Goal: Task Accomplishment & Management: Complete application form

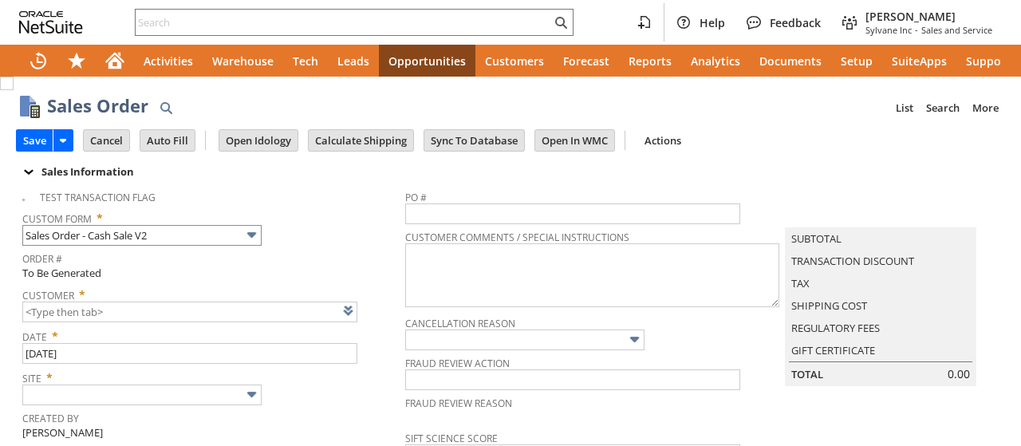
click at [354, 207] on span "Custom Form *" at bounding box center [209, 215] width 375 height 19
type input "Intelligent Recommendations ⁰"
type input "Add"
type input "Copy Previous"
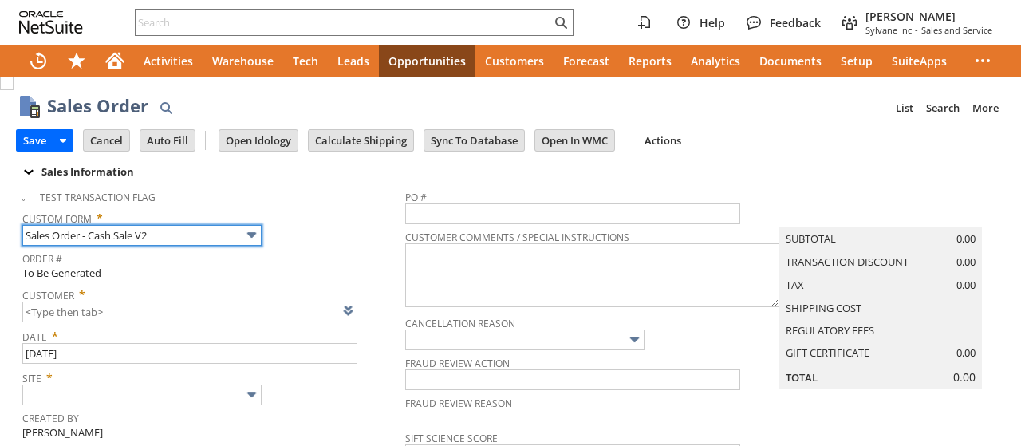
click at [203, 231] on input "Sales Order - Cash Sale V2" at bounding box center [141, 235] width 239 height 21
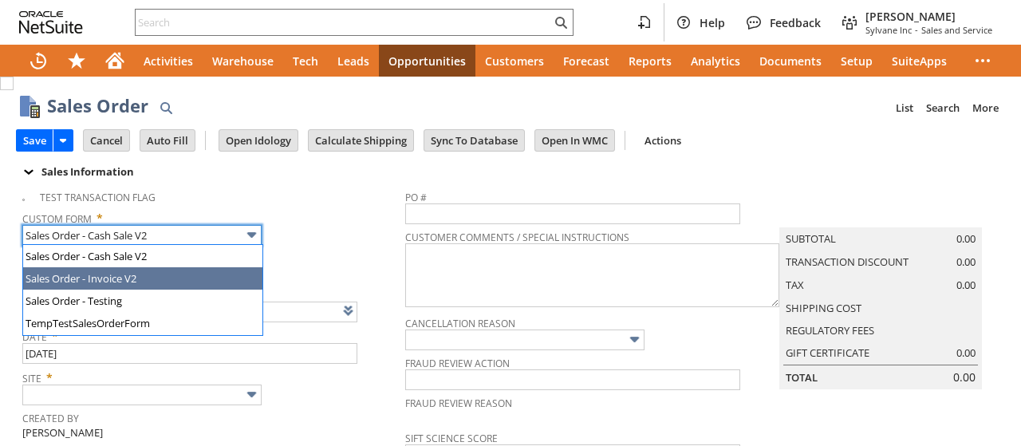
type input "Sales Order - Invoice V2"
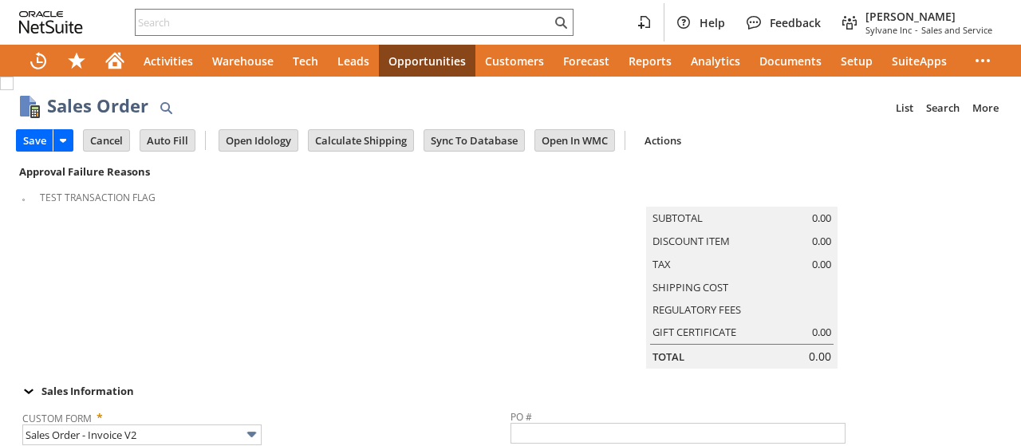
scroll to position [266, 0]
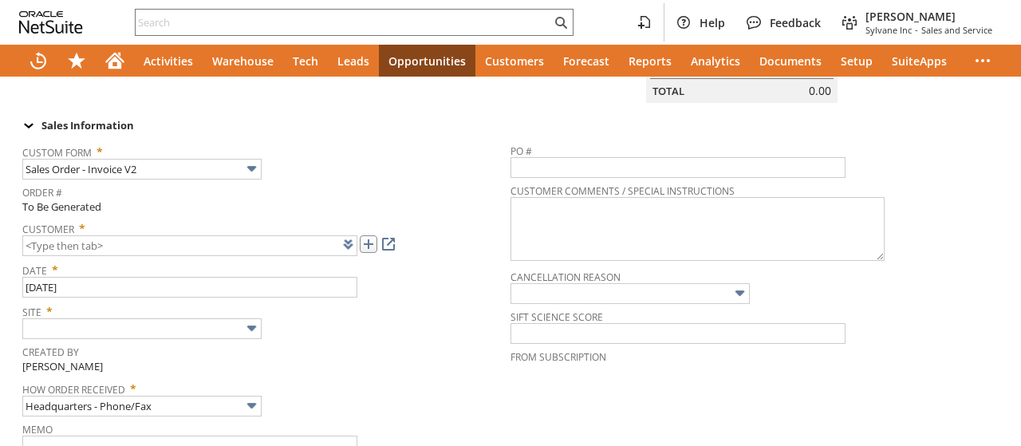
click at [368, 253] on link at bounding box center [369, 244] width 18 height 18
type input "CU1233976 Housing Authority of The County of Beaver"
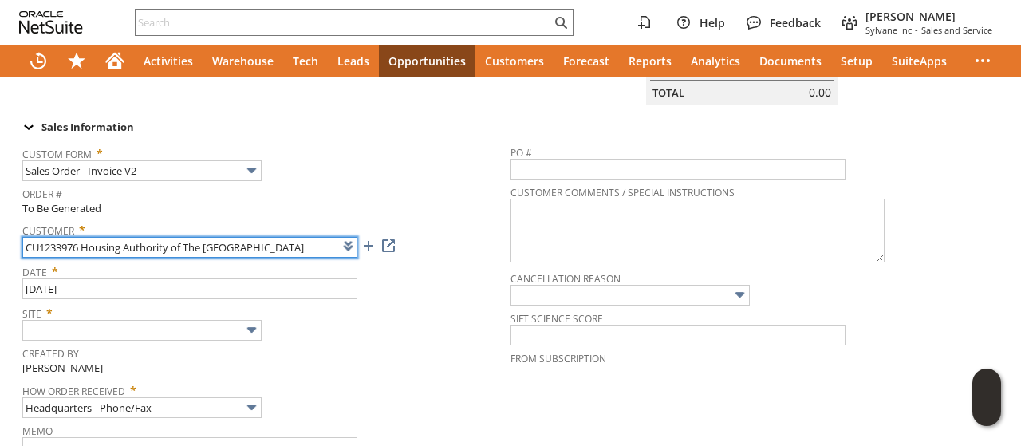
click at [42, 258] on input "CU1233976 Housing Authority of The County of Beaver" at bounding box center [189, 247] width 335 height 21
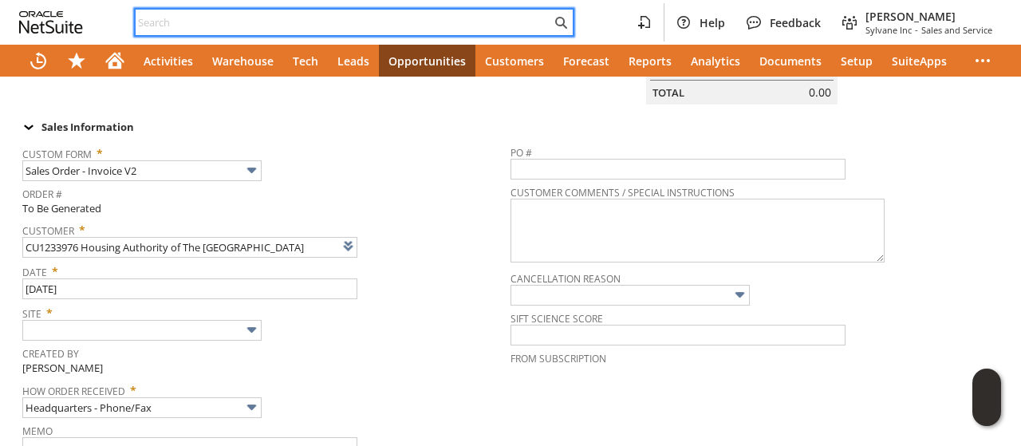
paste input "CU1233976"
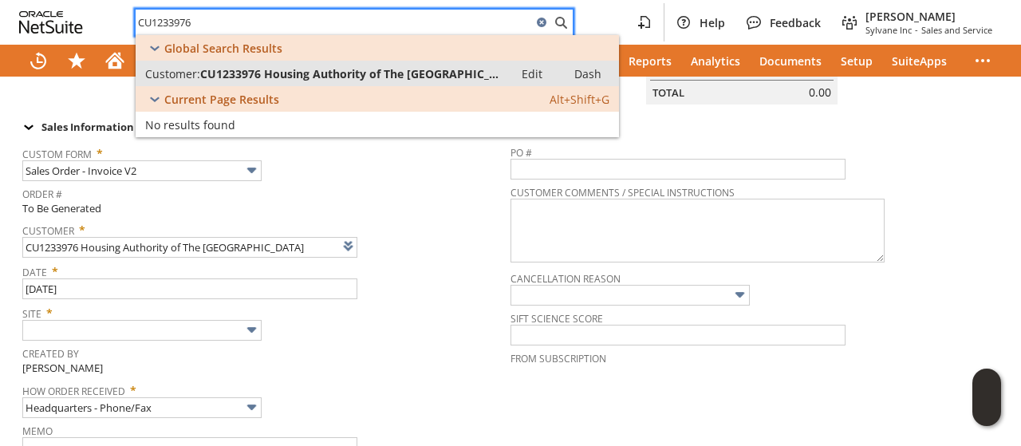
type input "CU1233976"
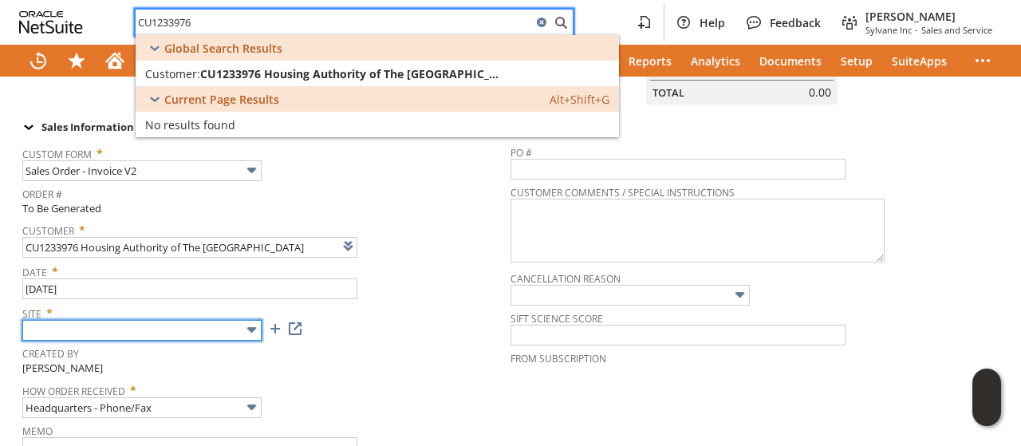
click at [200, 341] on input "text" at bounding box center [141, 330] width 239 height 21
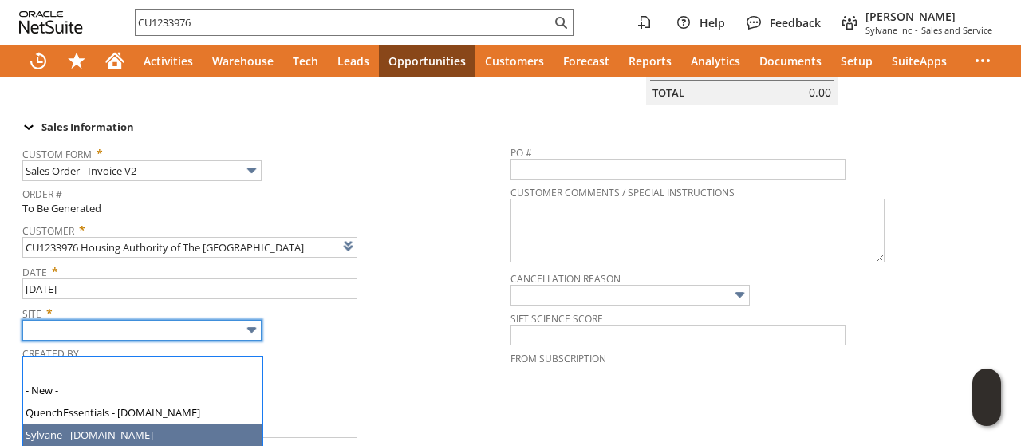
type input "Sylvane - [DOMAIN_NAME]"
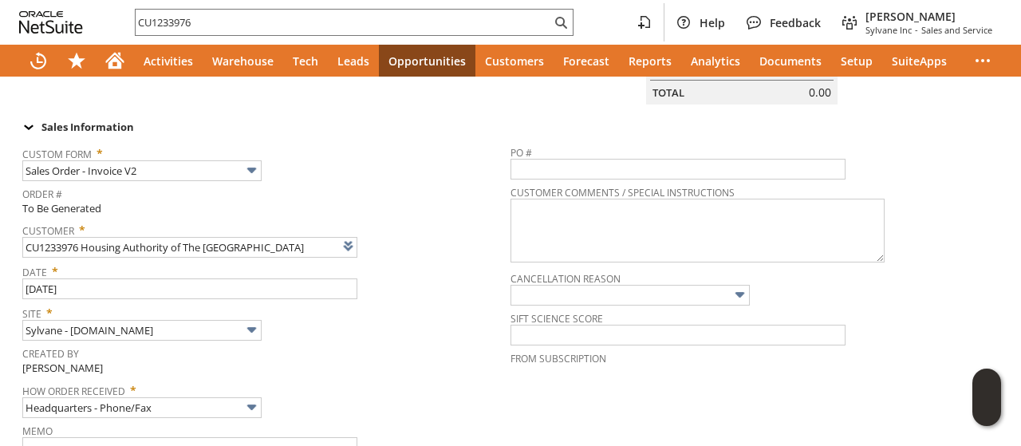
drag, startPoint x: 391, startPoint y: 213, endPoint x: 606, endPoint y: 70, distance: 257.8
click at [392, 201] on span "Order #" at bounding box center [262, 192] width 480 height 18
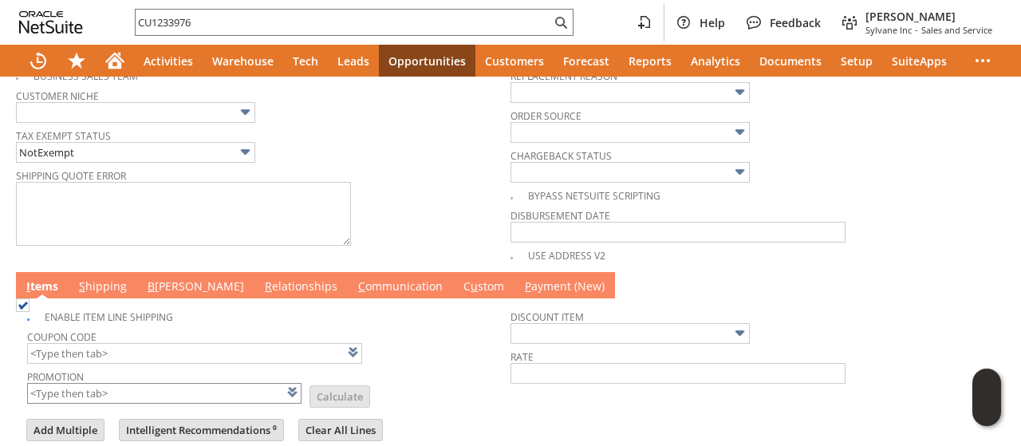
scroll to position [1021, 0]
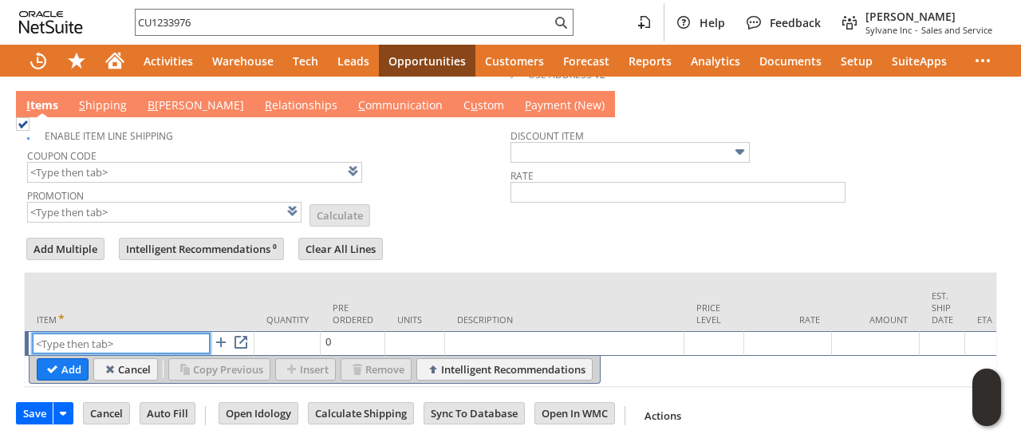
paste input "eb1353"
type input "eb1353"
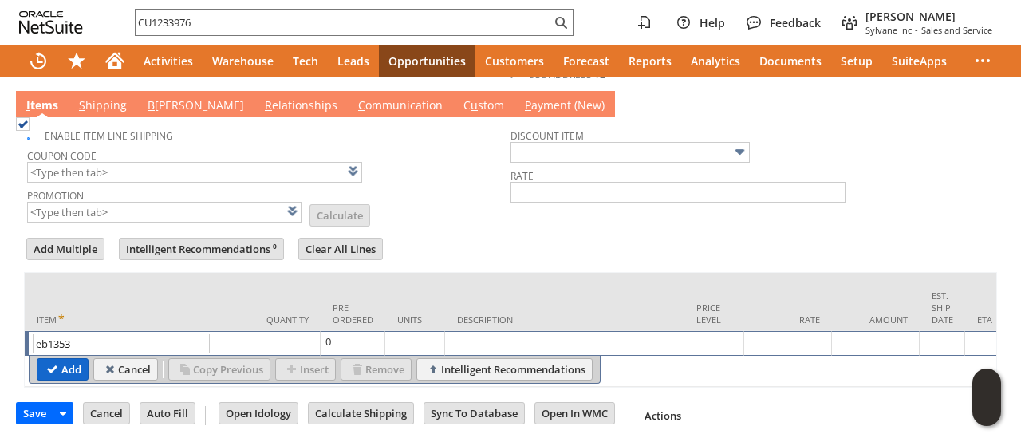
click at [67, 359] on input "Add" at bounding box center [63, 369] width 50 height 21
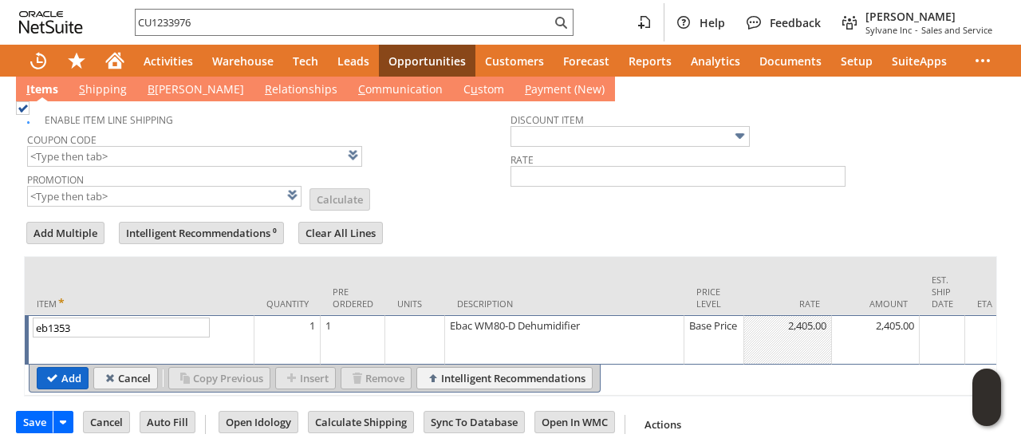
click at [64, 381] on input "Add" at bounding box center [63, 378] width 50 height 21
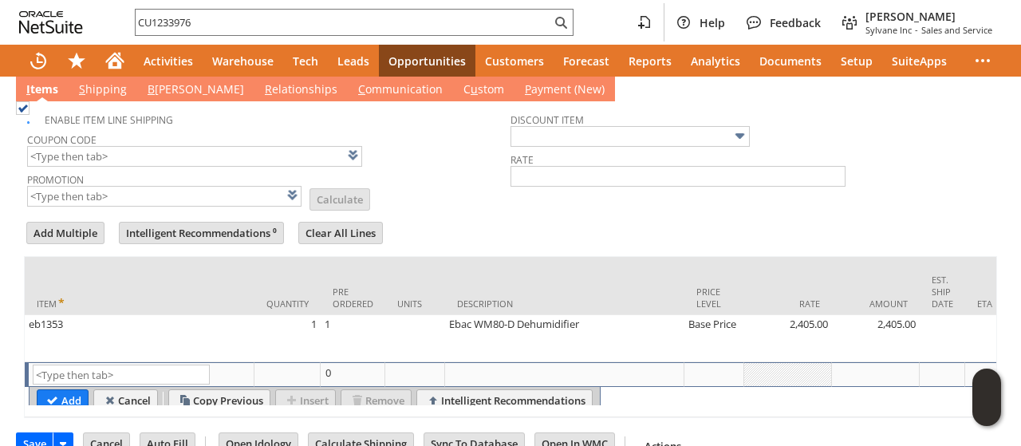
scroll to position [942, 0]
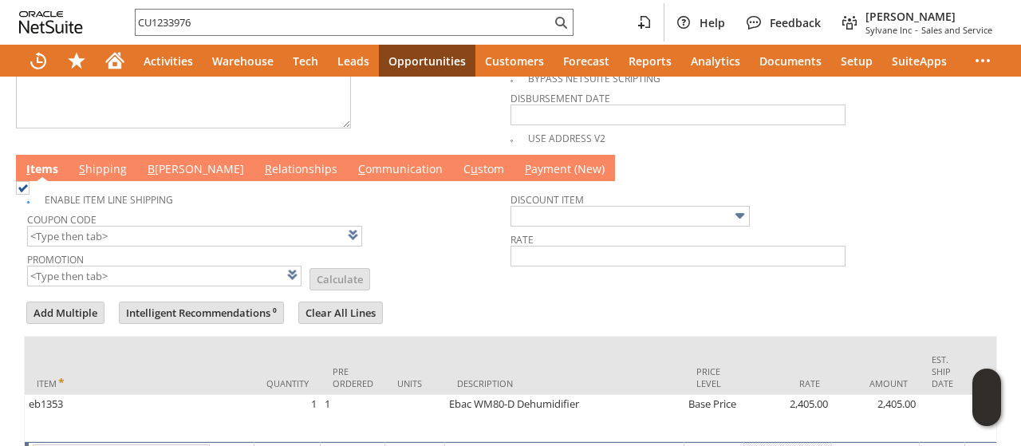
click at [139, 176] on td "B illing" at bounding box center [195, 168] width 117 height 26
click at [148, 176] on span "B" at bounding box center [151, 168] width 7 height 15
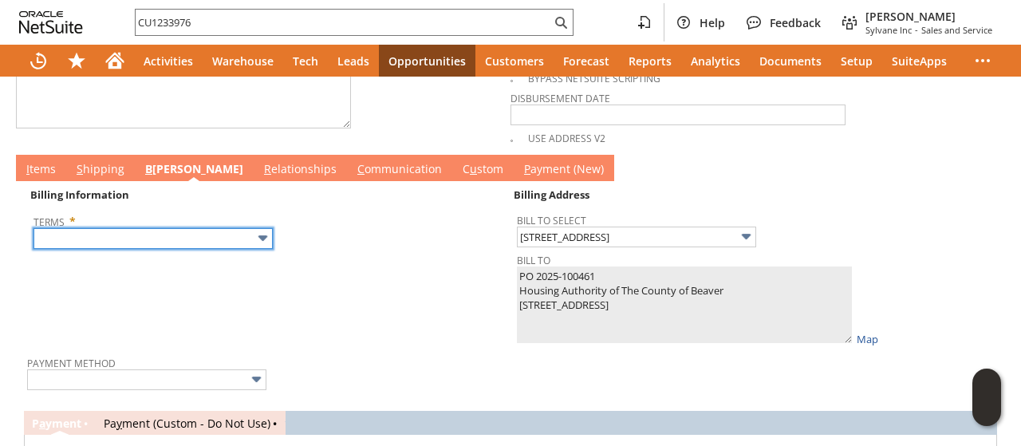
click at [147, 247] on input "text" at bounding box center [153, 238] width 239 height 21
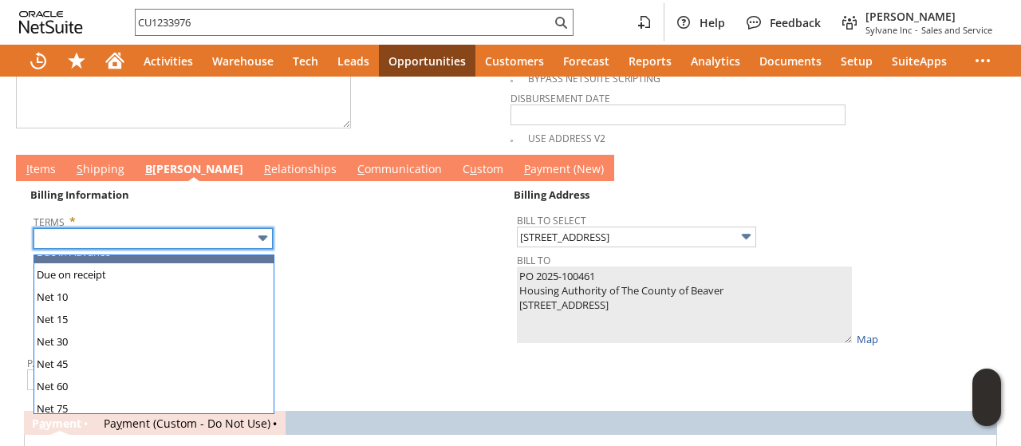
scroll to position [155, 0]
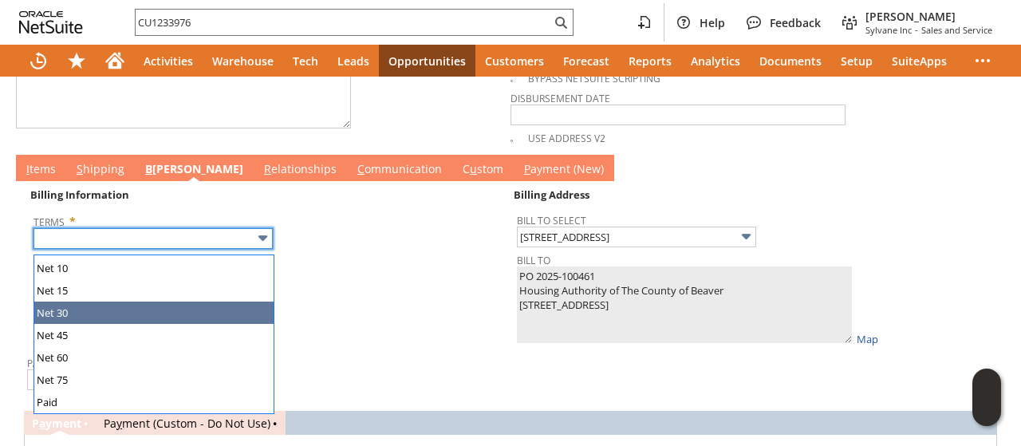
type input "Net 30"
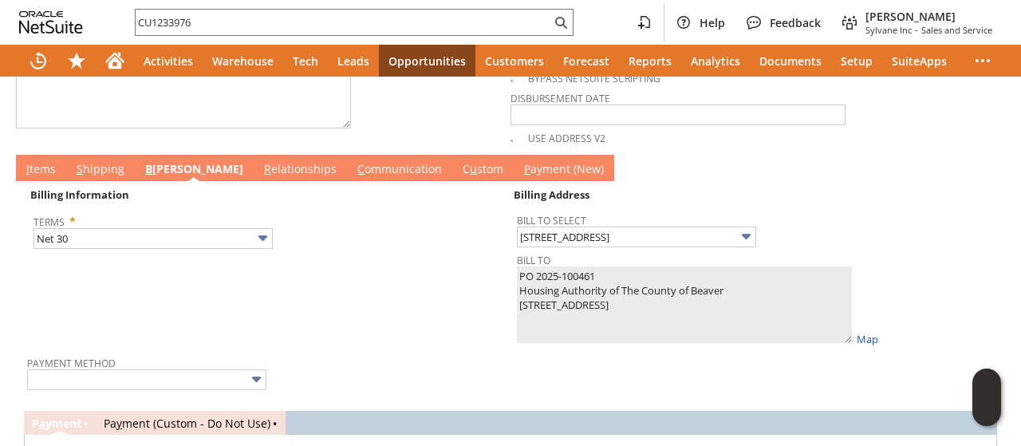
click at [353, 177] on link "C ommunication" at bounding box center [399, 170] width 93 height 18
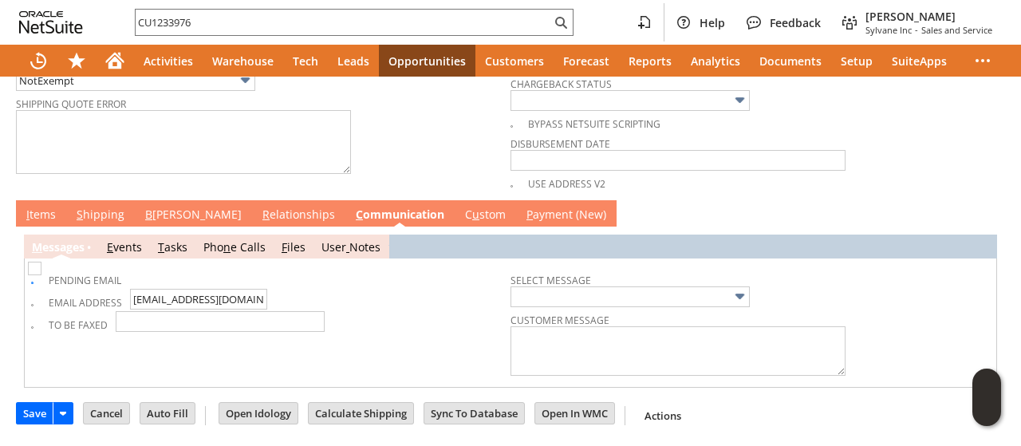
click at [38, 275] on img at bounding box center [35, 269] width 14 height 14
checkbox input "true"
click at [41, 275] on img at bounding box center [35, 269] width 14 height 14
checkbox input "false"
click at [46, 219] on link "I tems" at bounding box center [41, 216] width 38 height 18
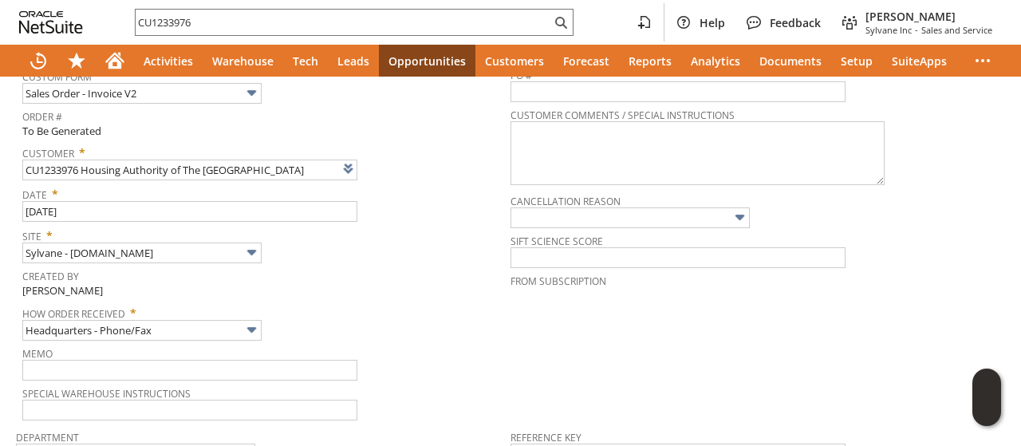
scroll to position [0, 0]
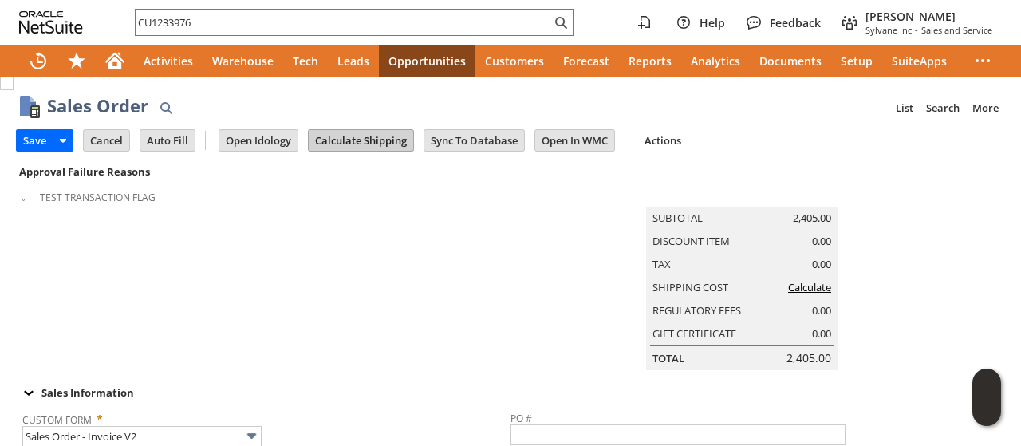
click at [350, 130] on input "Calculate Shipping" at bounding box center [361, 140] width 105 height 21
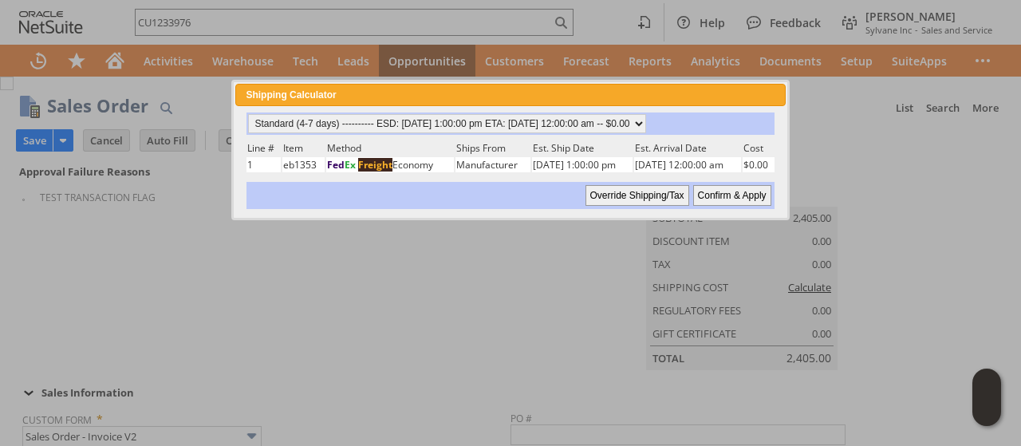
click at [715, 191] on input "Confirm & Apply" at bounding box center [732, 195] width 78 height 21
type input "Government"
type input "Add"
type input "Copy Previous"
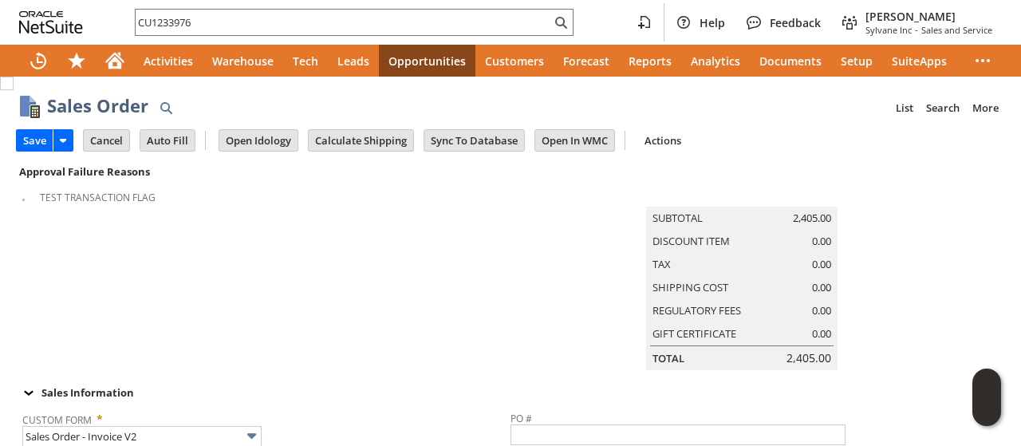
scroll to position [1068, 0]
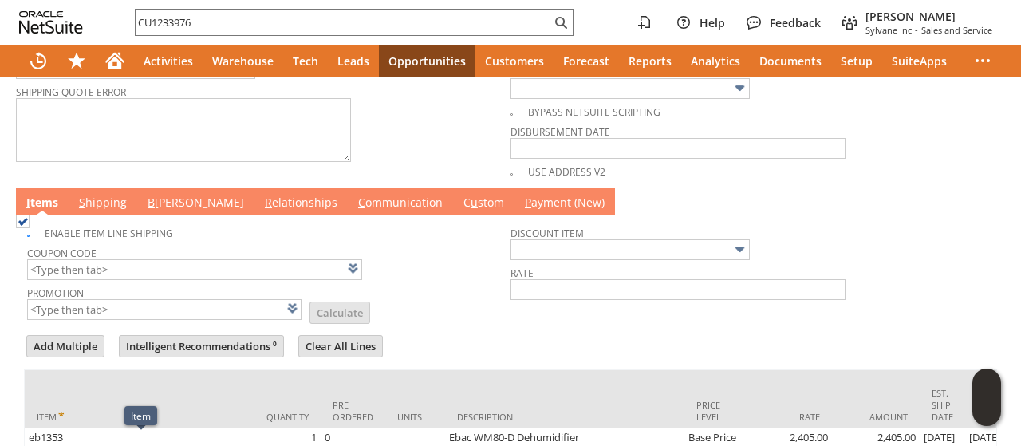
click at [354, 210] on link "C ommunication" at bounding box center [400, 204] width 93 height 18
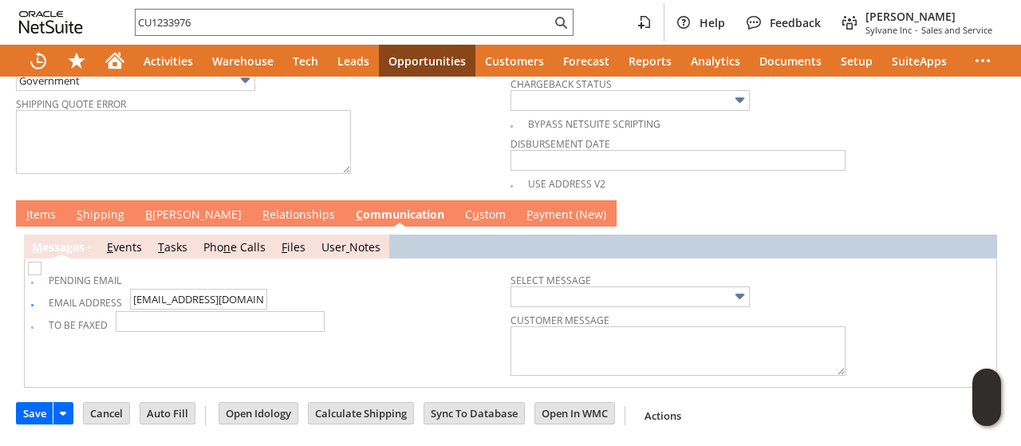
click at [149, 219] on link "B illing" at bounding box center [193, 216] width 105 height 18
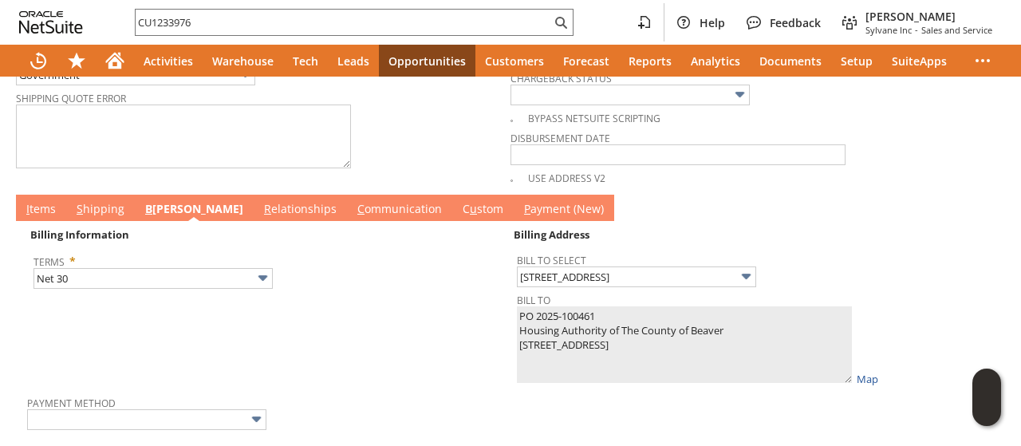
click at [38, 219] on link "I tems" at bounding box center [41, 210] width 38 height 18
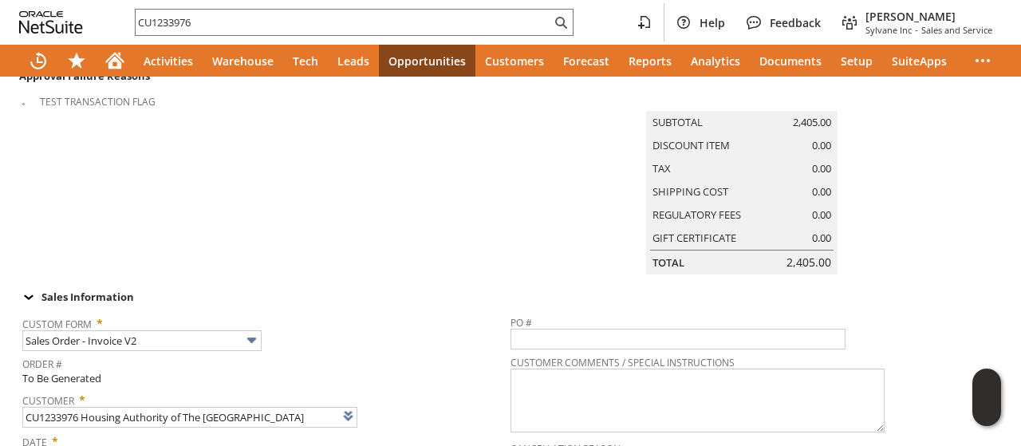
scroll to position [0, 0]
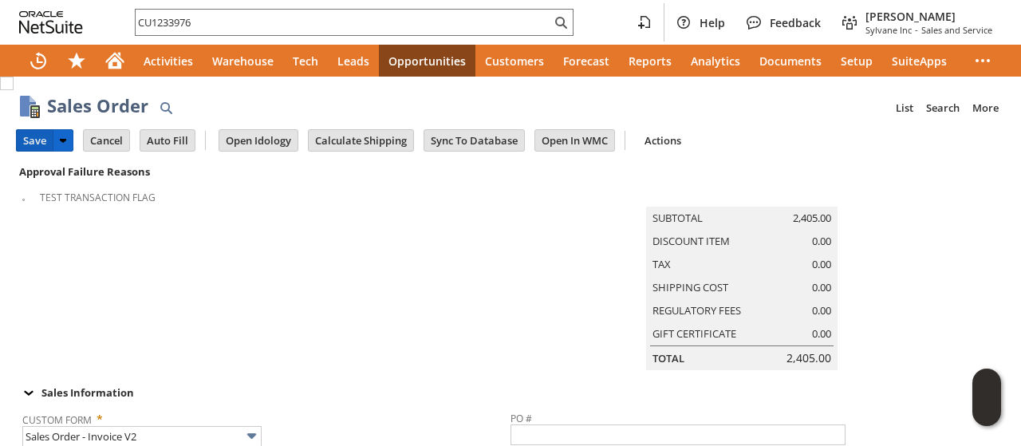
click at [34, 140] on input "Save" at bounding box center [35, 140] width 36 height 21
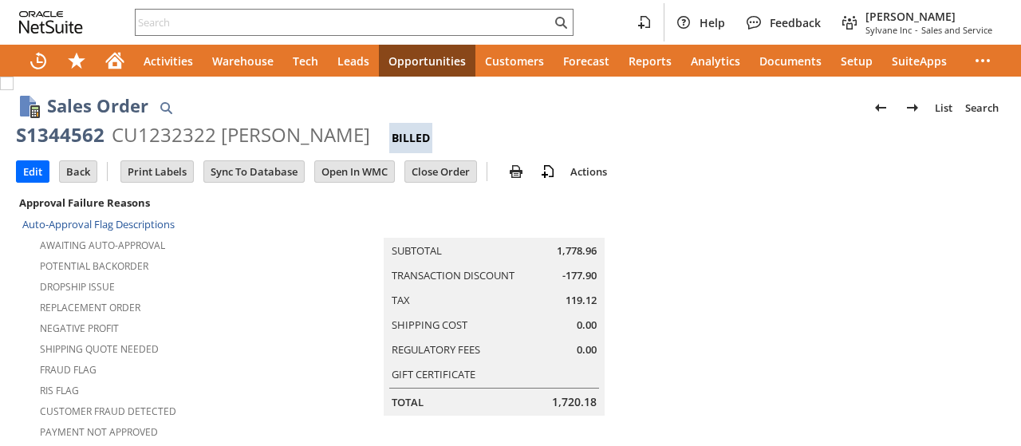
scroll to position [559, 0]
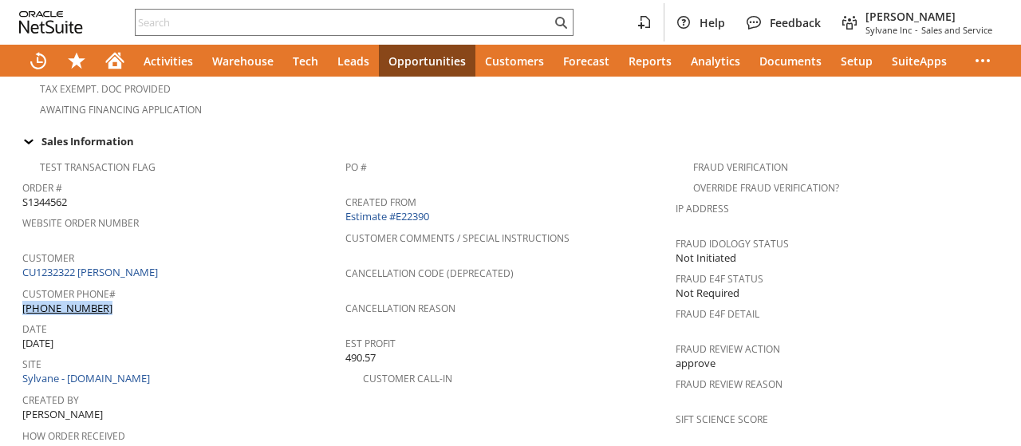
drag, startPoint x: 127, startPoint y: 265, endPoint x: 80, endPoint y: 279, distance: 49.2
click at [117, 282] on div "Customer Phone# (254) 242-8536" at bounding box center [179, 299] width 315 height 34
click at [603, 332] on div "Est Profit 490.57" at bounding box center [506, 349] width 322 height 34
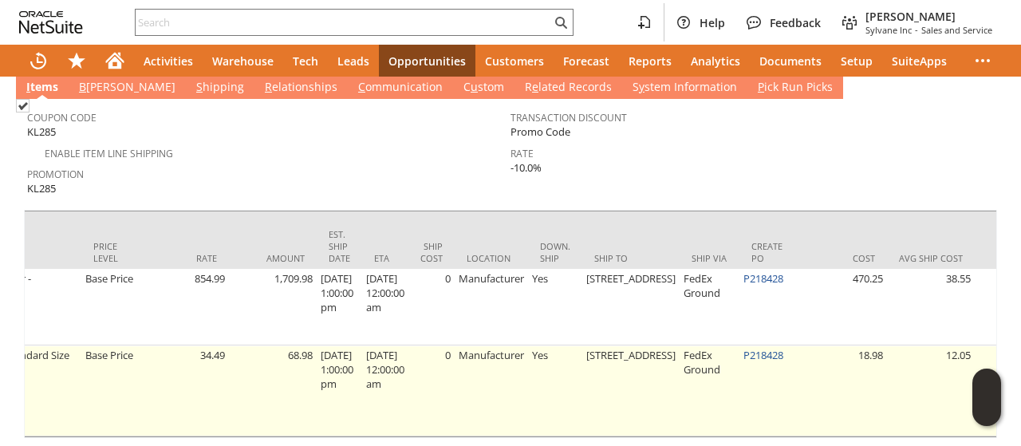
scroll to position [0, 890]
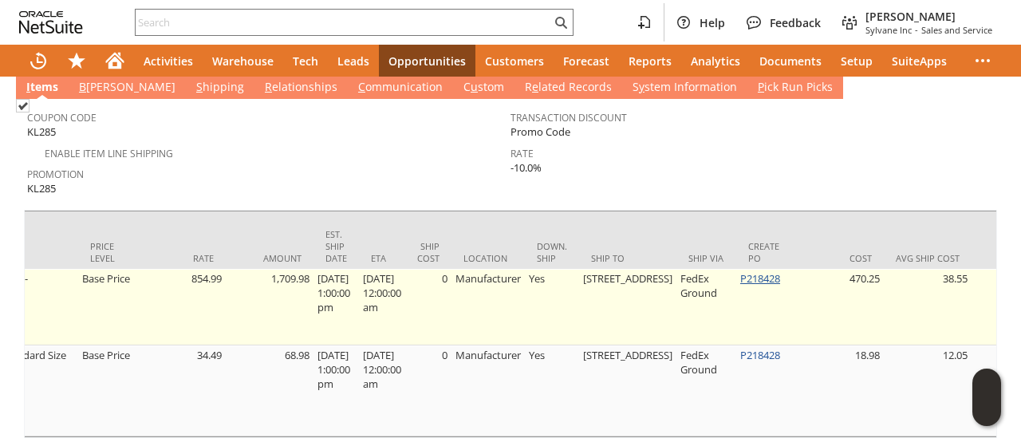
click at [740, 271] on link "P218428" at bounding box center [760, 278] width 40 height 14
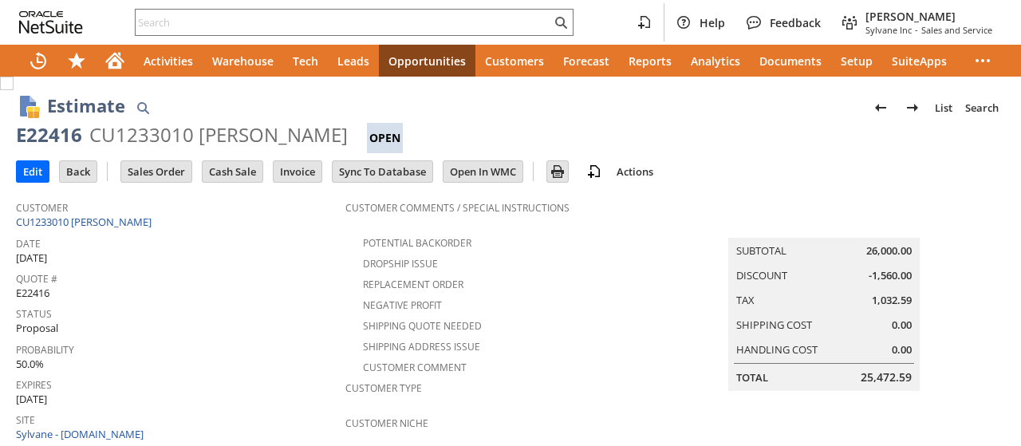
scroll to position [544, 0]
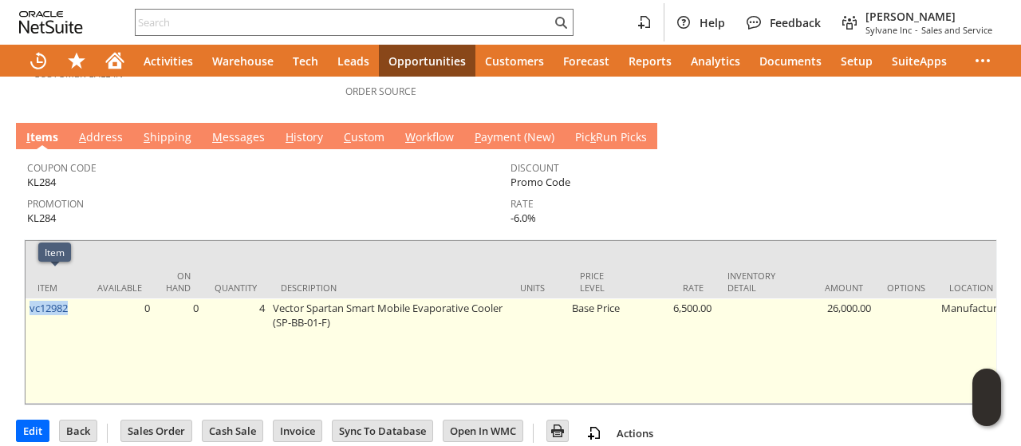
drag, startPoint x: 75, startPoint y: 284, endPoint x: 30, endPoint y: 287, distance: 45.6
click at [30, 298] on td "vc12982" at bounding box center [56, 350] width 60 height 105
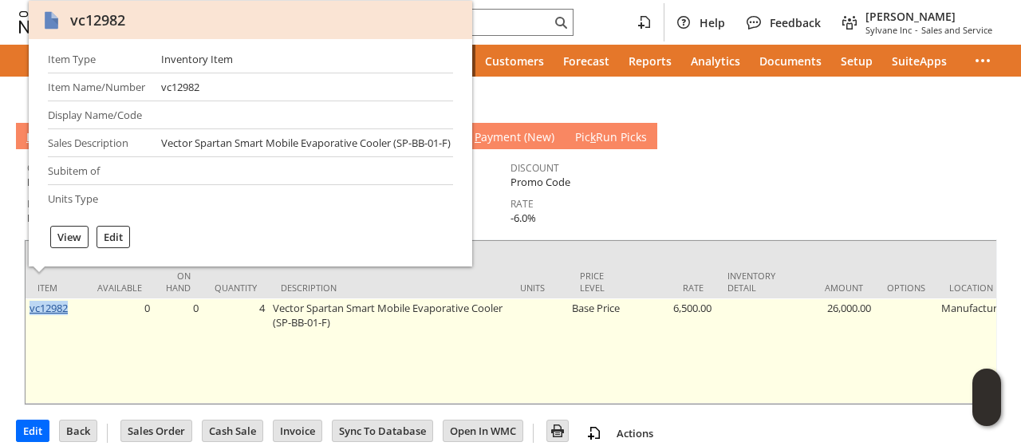
copy link "vc12982"
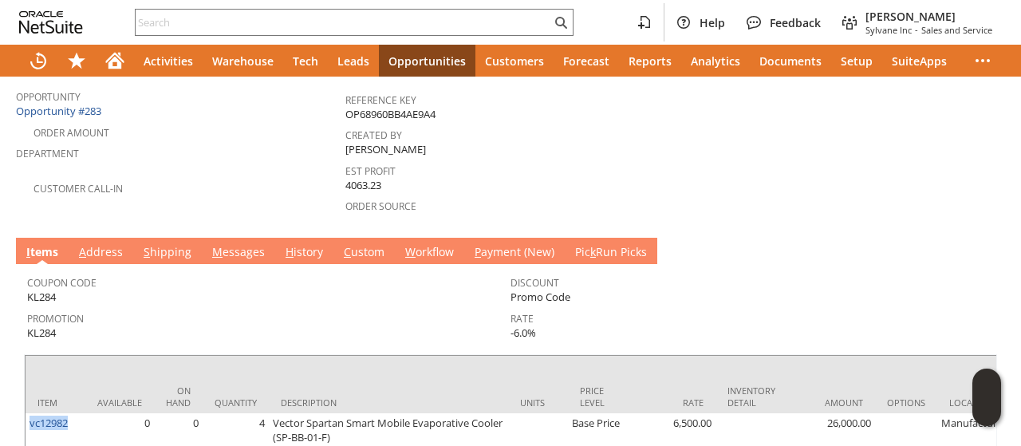
scroll to position [385, 0]
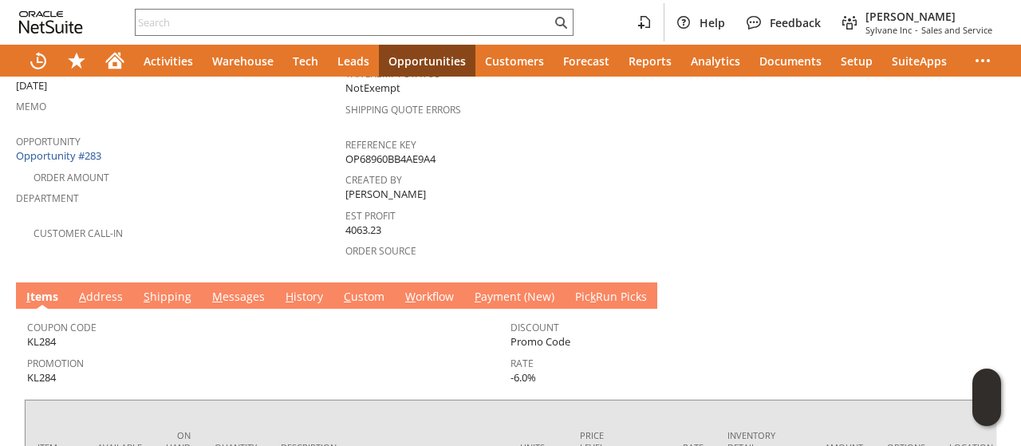
click at [238, 289] on link "M essages" at bounding box center [238, 298] width 61 height 18
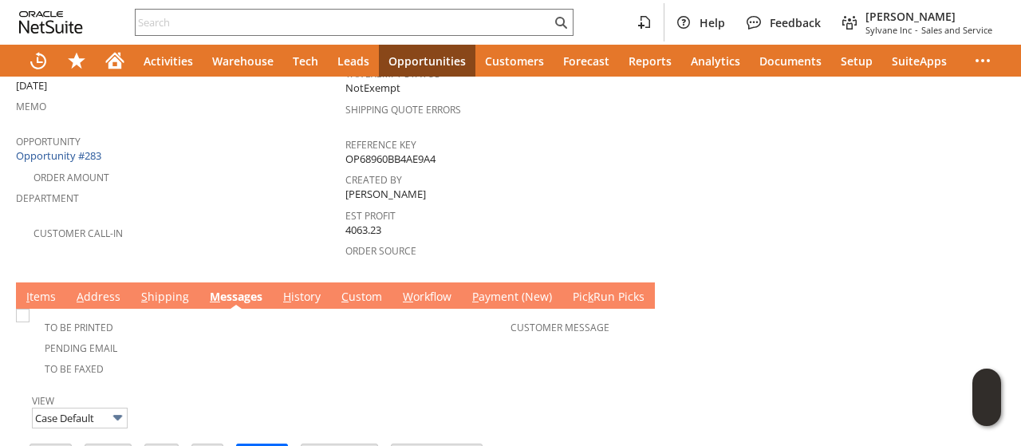
scroll to position [704, 0]
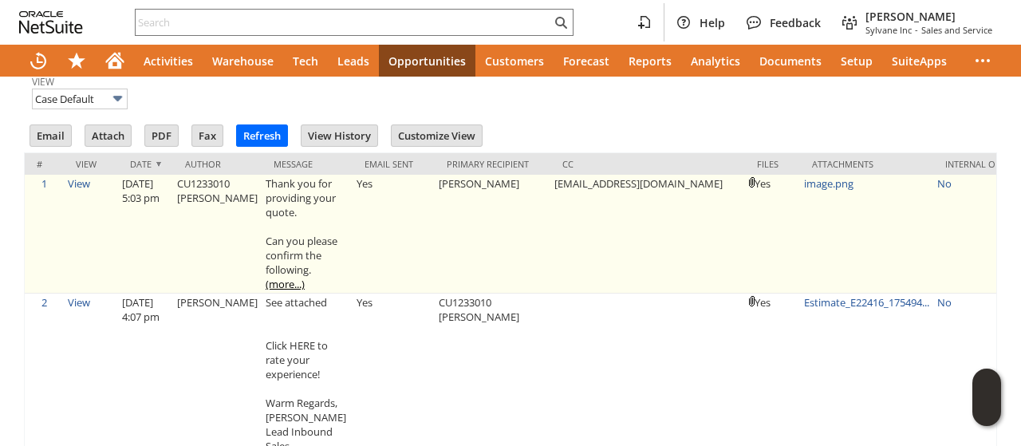
click at [267, 277] on link "(more...)" at bounding box center [285, 284] width 39 height 14
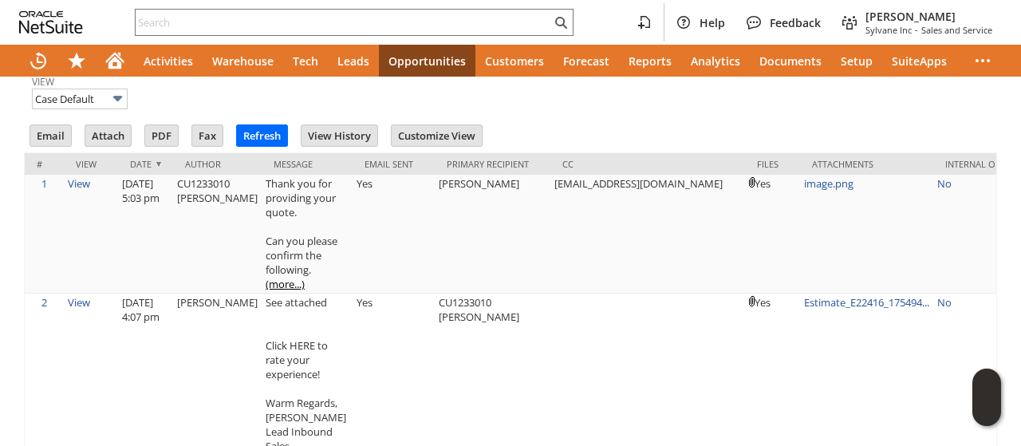
drag, startPoint x: 694, startPoint y: 205, endPoint x: 592, endPoint y: 45, distance: 189.5
click at [694, 205] on td "[EMAIL_ADDRESS][DOMAIN_NAME]" at bounding box center [648, 234] width 195 height 119
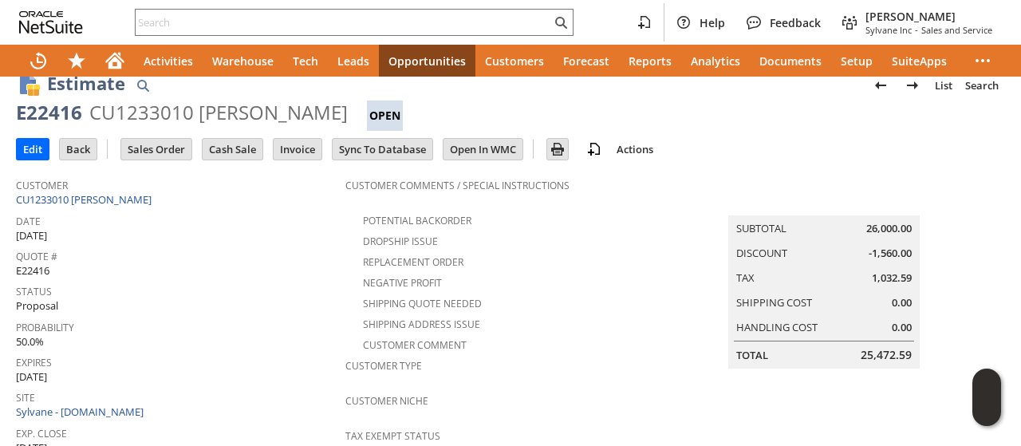
scroll to position [0, 0]
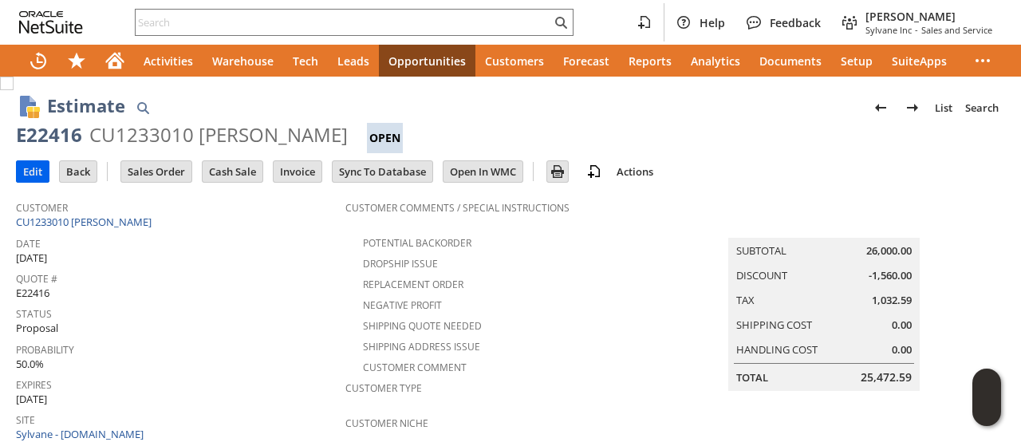
click at [36, 172] on input "Edit" at bounding box center [33, 171] width 32 height 21
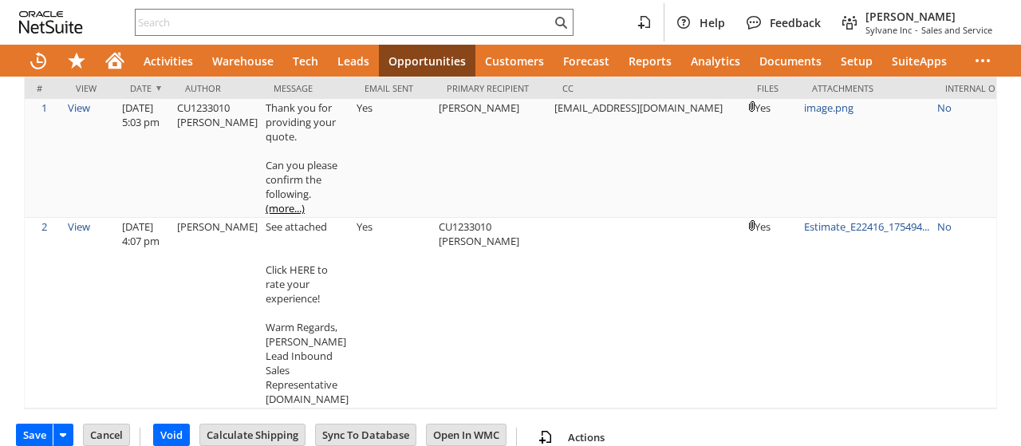
type input "Intelligent Recommendations ⁰"
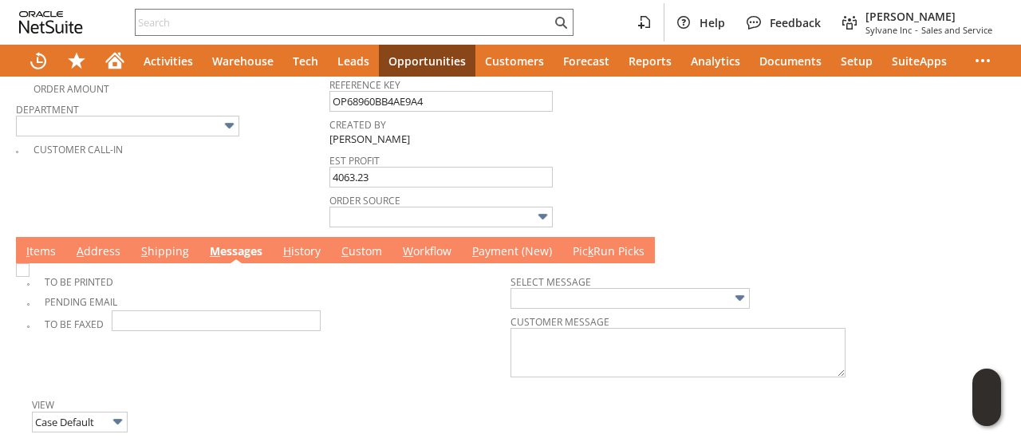
click at [54, 243] on link "I tems" at bounding box center [41, 252] width 38 height 18
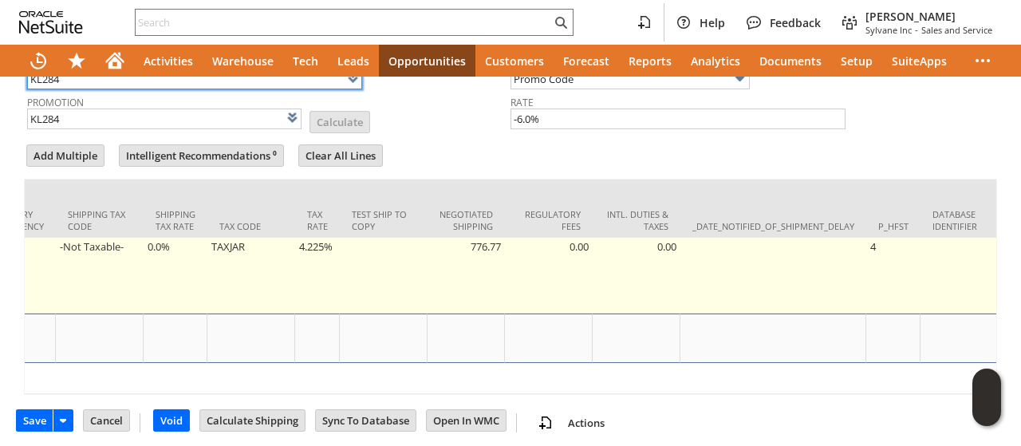
scroll to position [0, 3878]
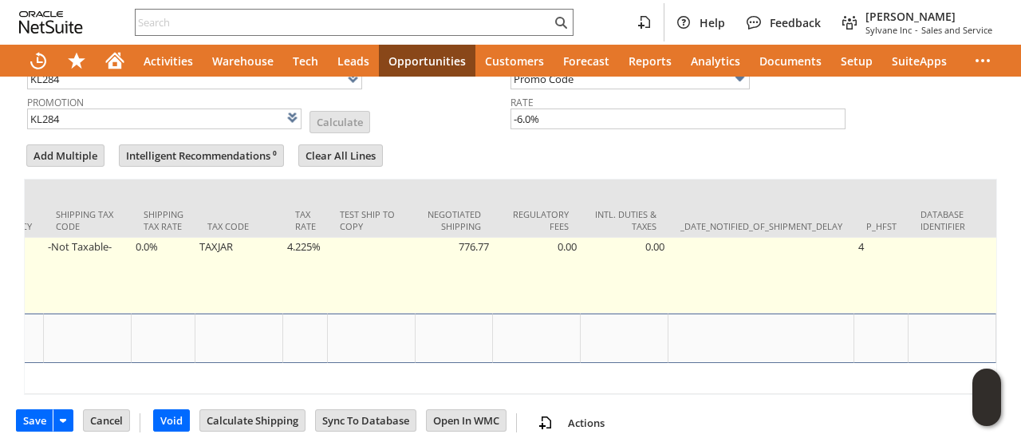
click at [328, 258] on td "4.225%" at bounding box center [305, 276] width 45 height 76
type input "4.225%"
type input "OK"
type input "Make Copy"
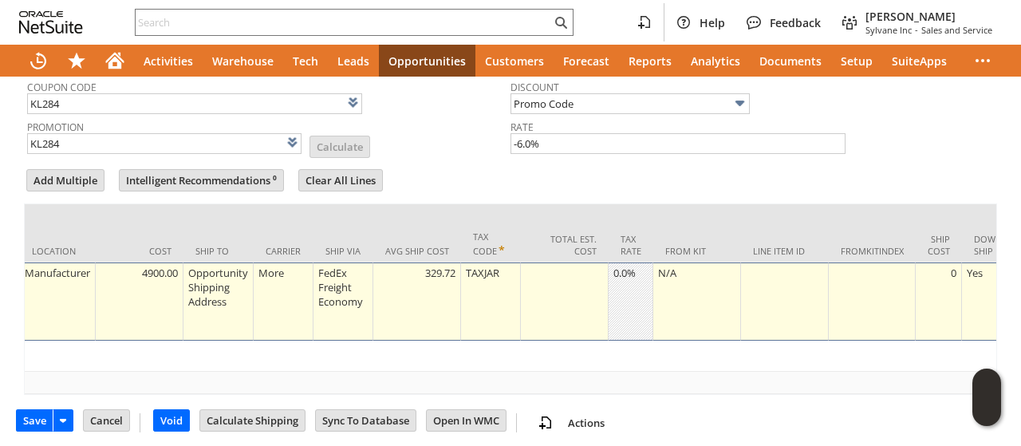
scroll to position [0, 114]
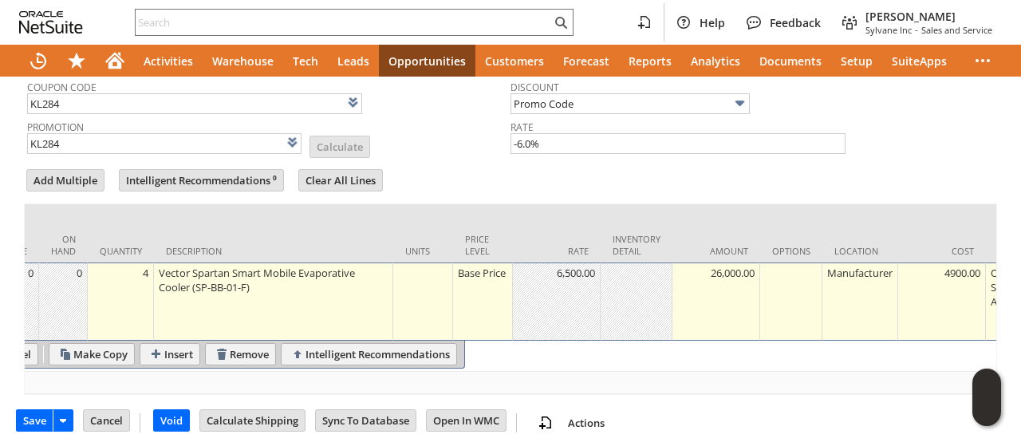
type input "0.0%"
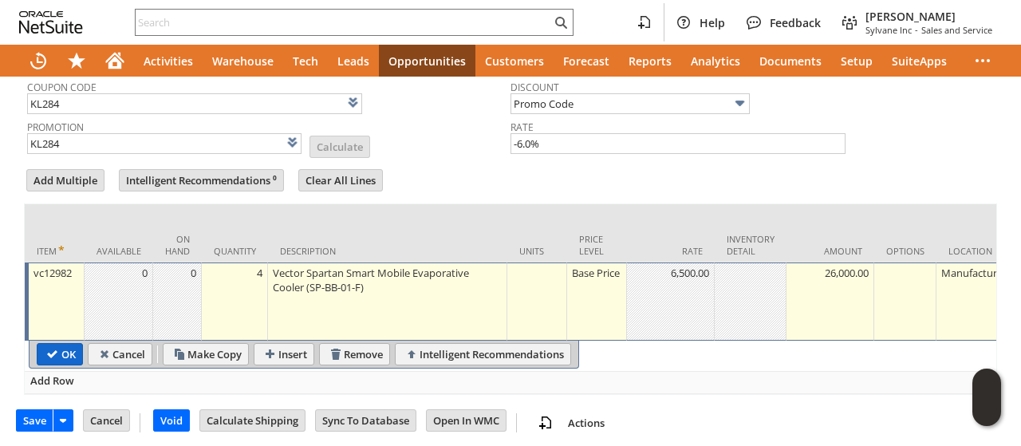
click at [51, 344] on input "OK" at bounding box center [60, 354] width 45 height 21
type input "Add"
type input "Copy Previous"
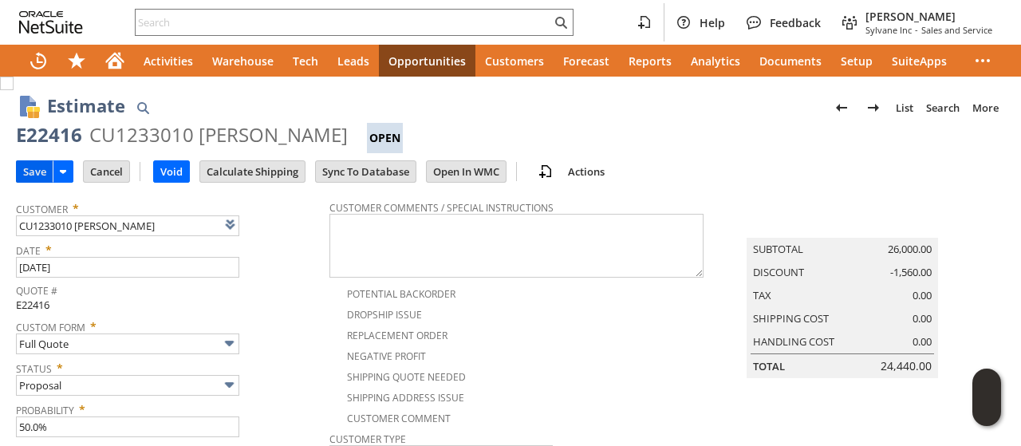
click at [36, 167] on input "Save" at bounding box center [35, 171] width 36 height 21
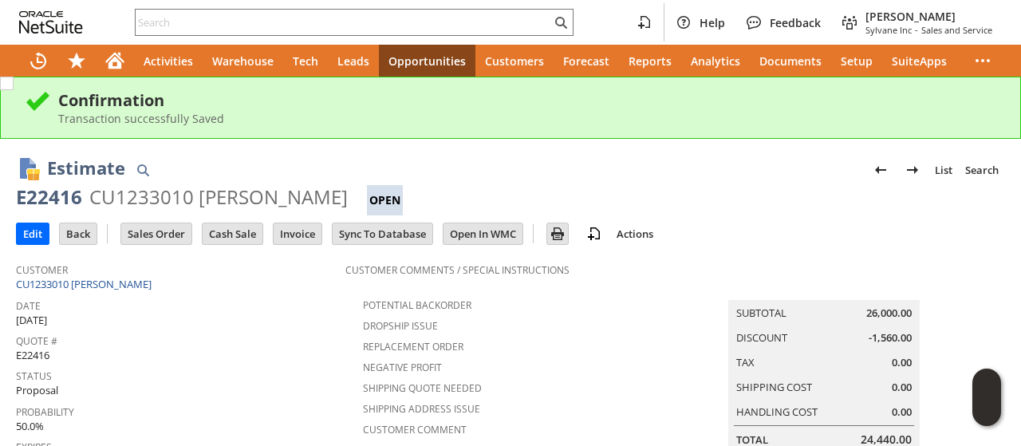
click at [786, 193] on div "E22416 CU1233010 [PERSON_NAME] Open" at bounding box center [510, 199] width 989 height 31
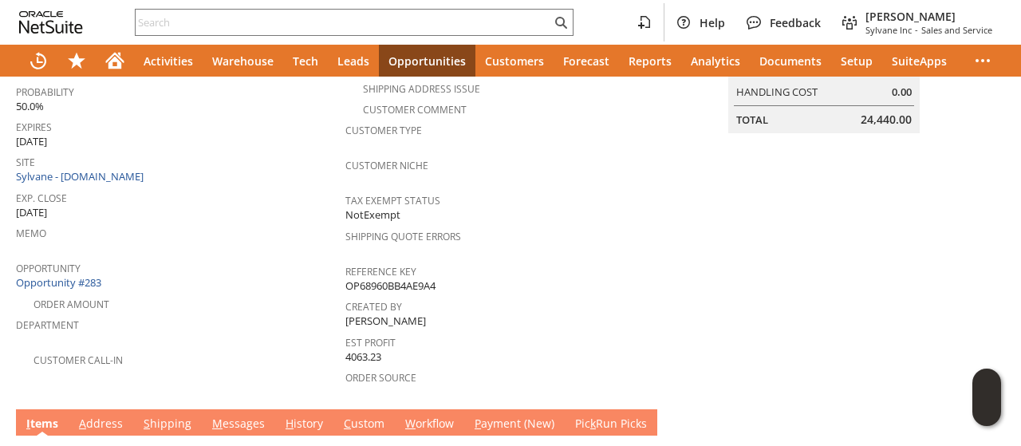
scroll to position [606, 0]
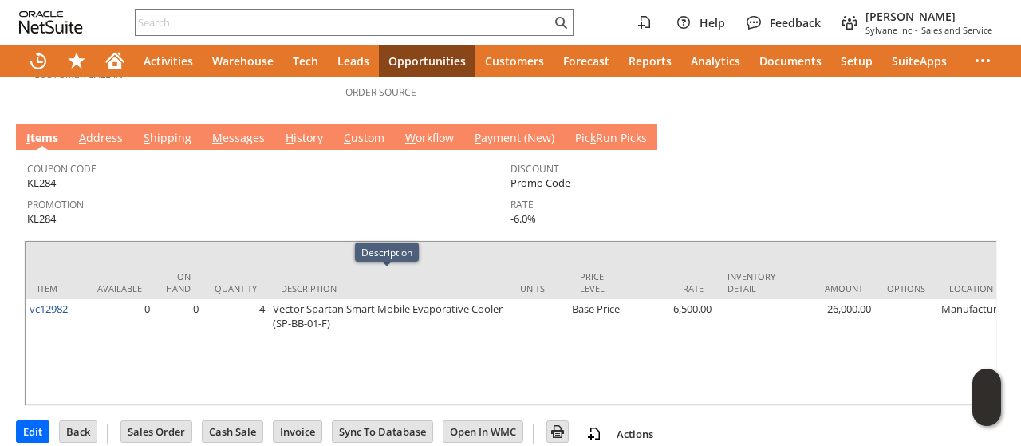
click at [243, 130] on link "M essages" at bounding box center [238, 139] width 61 height 18
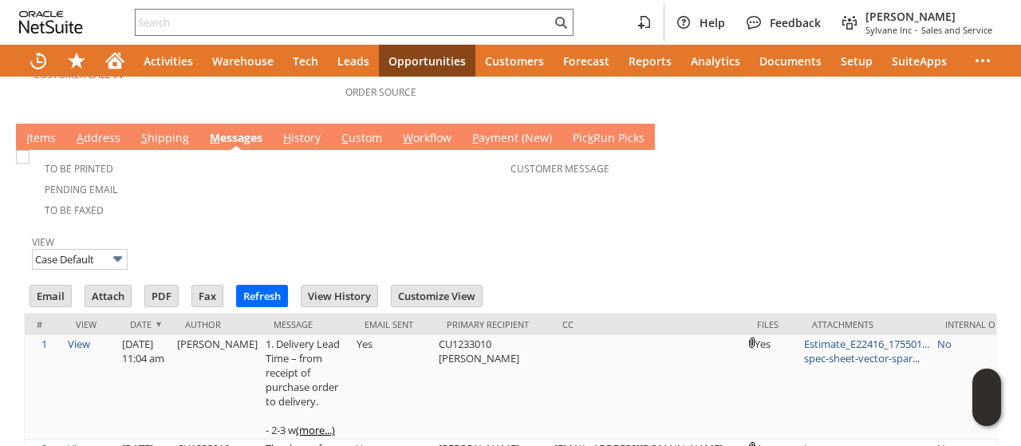
scroll to position [0, 0]
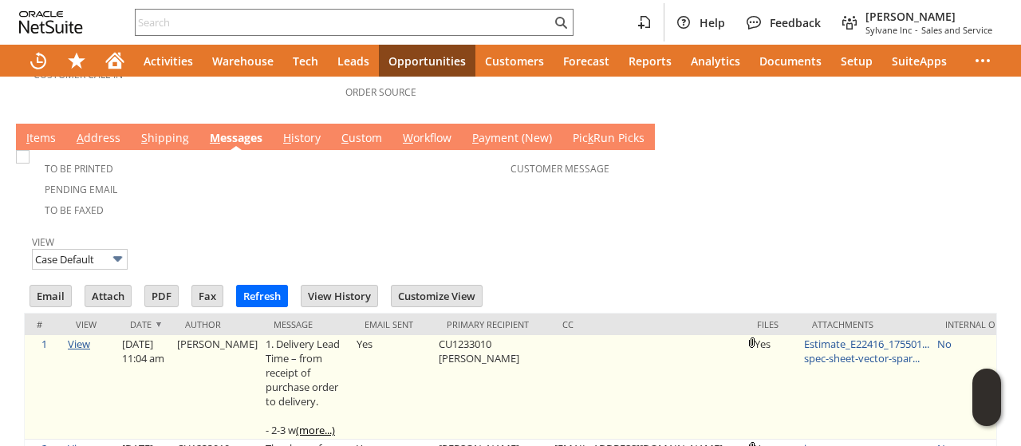
click at [89, 337] on link "View" at bounding box center [79, 344] width 22 height 14
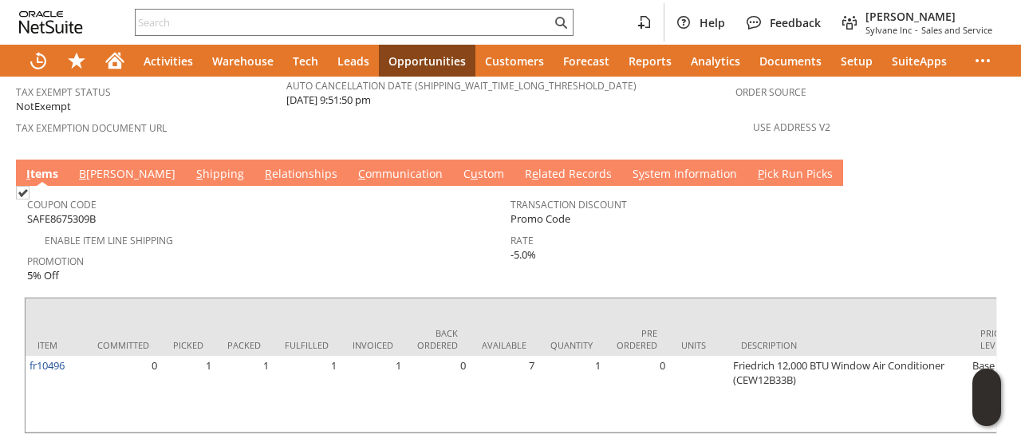
scroll to position [1198, 0]
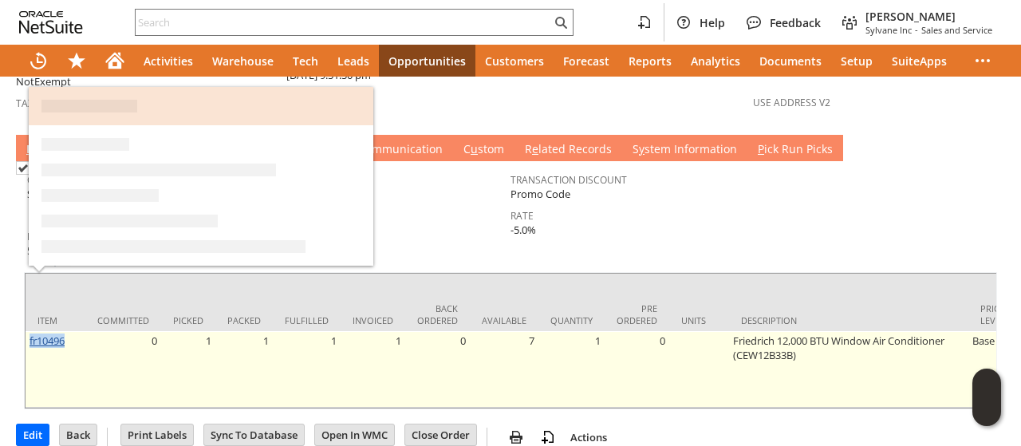
drag, startPoint x: 70, startPoint y: 279, endPoint x: 30, endPoint y: 284, distance: 41.0
click at [30, 331] on td "fr10496" at bounding box center [56, 369] width 60 height 77
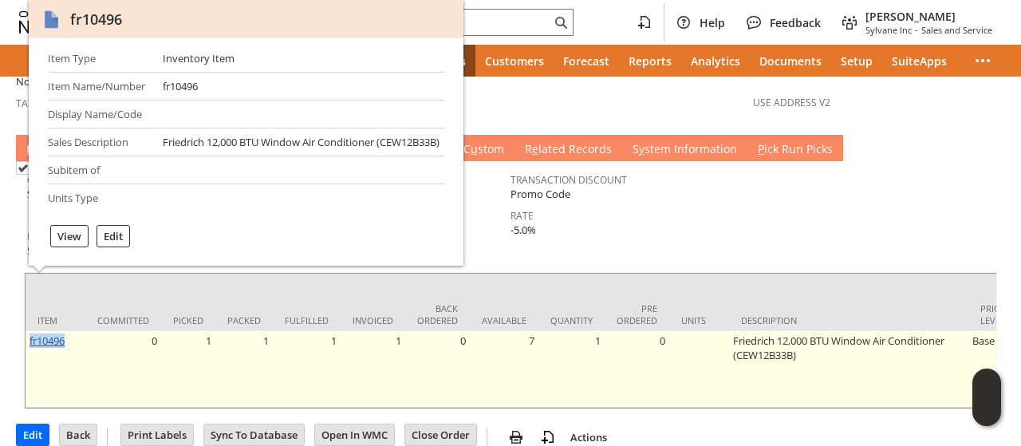
copy link "fr10496"
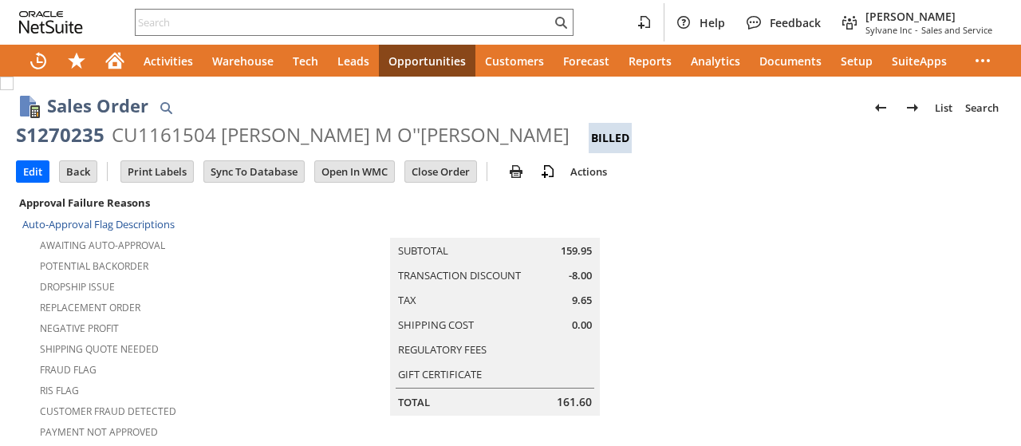
scroll to position [1261, 0]
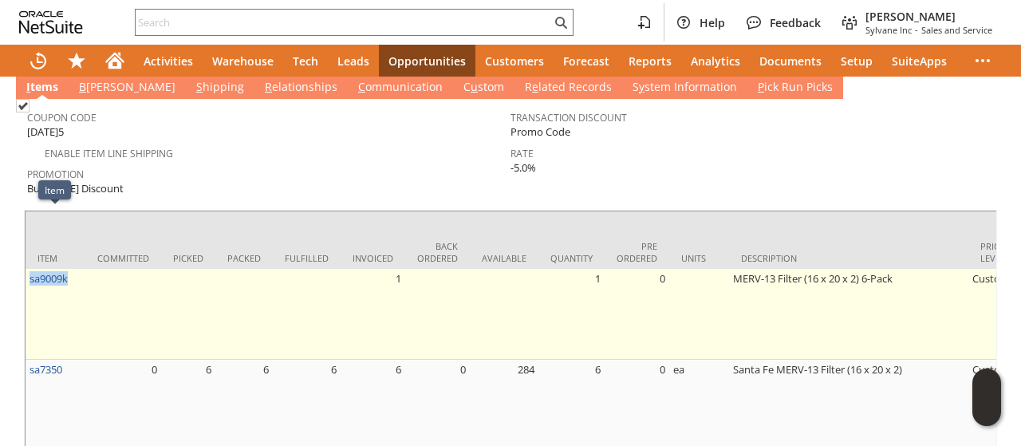
drag, startPoint x: 71, startPoint y: 219, endPoint x: 26, endPoint y: 221, distance: 44.7
click at [26, 269] on td "sa9009k" at bounding box center [56, 314] width 60 height 91
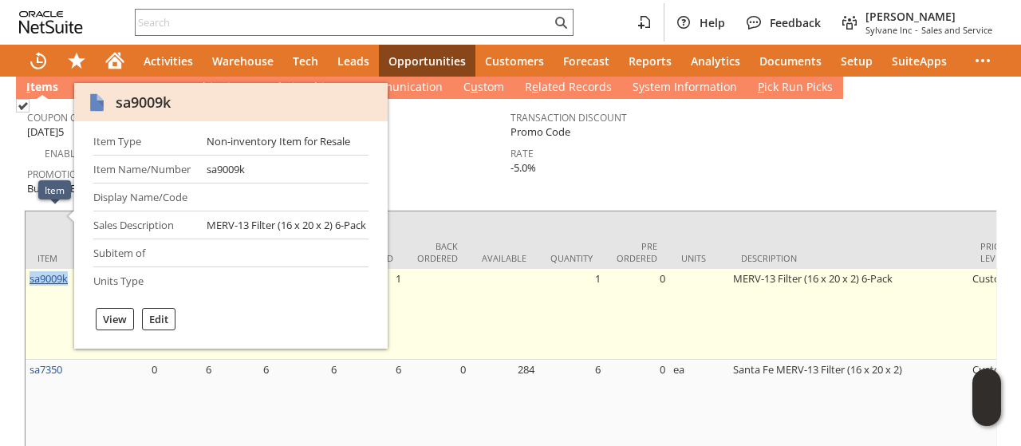
copy link "sa9009k"
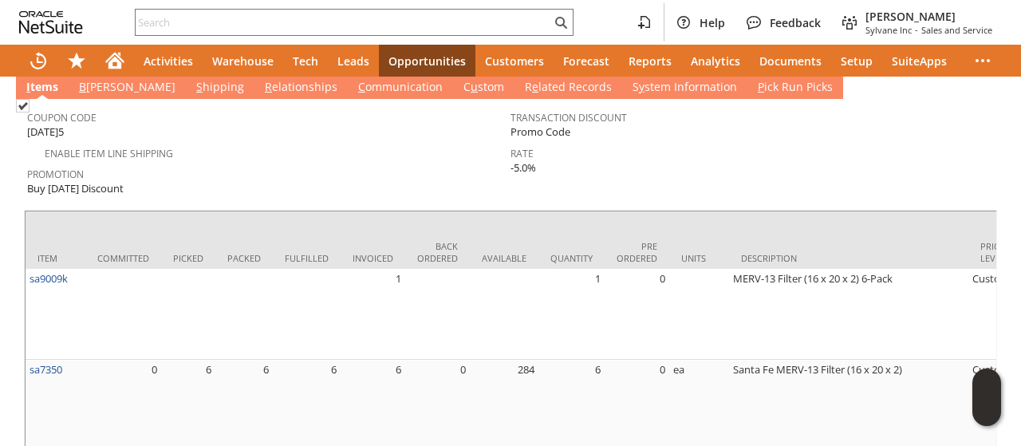
click at [625, 127] on td "Transaction Discount Promo Code Rate -5.0%" at bounding box center [753, 150] width 484 height 97
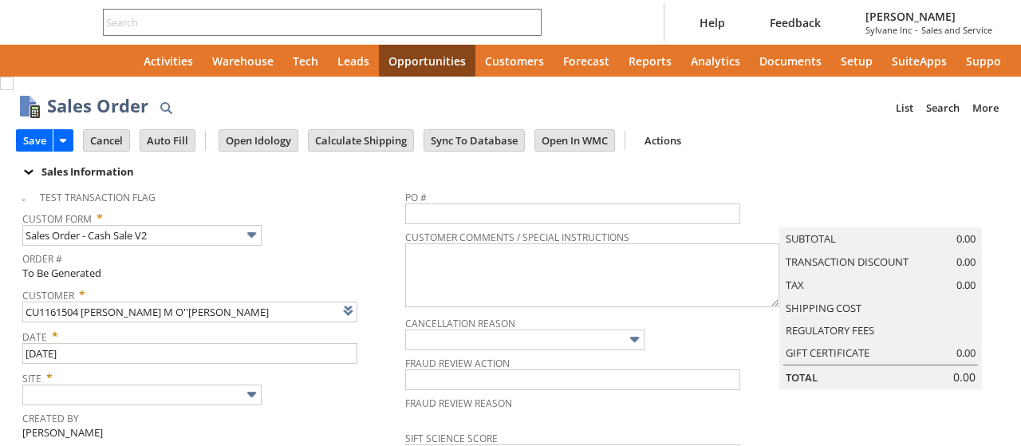
type input "Intelligent Recommendations ⁰"
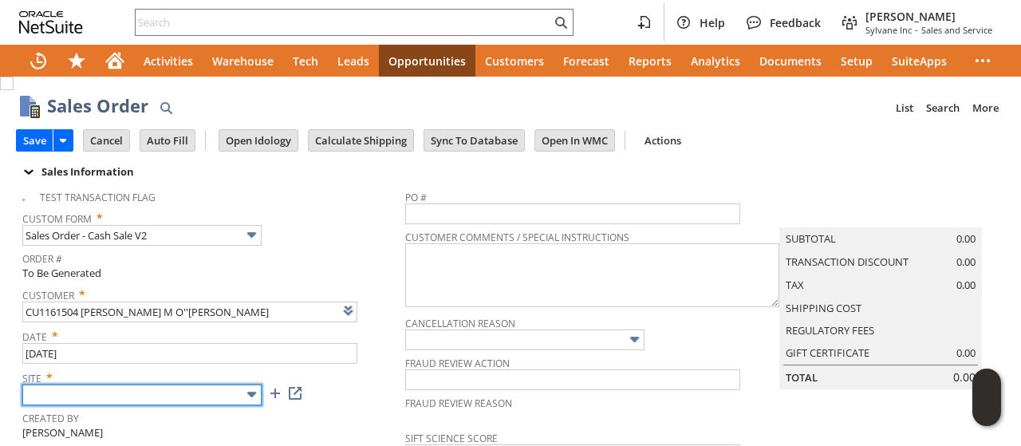
click at [202, 399] on input "text" at bounding box center [141, 395] width 239 height 21
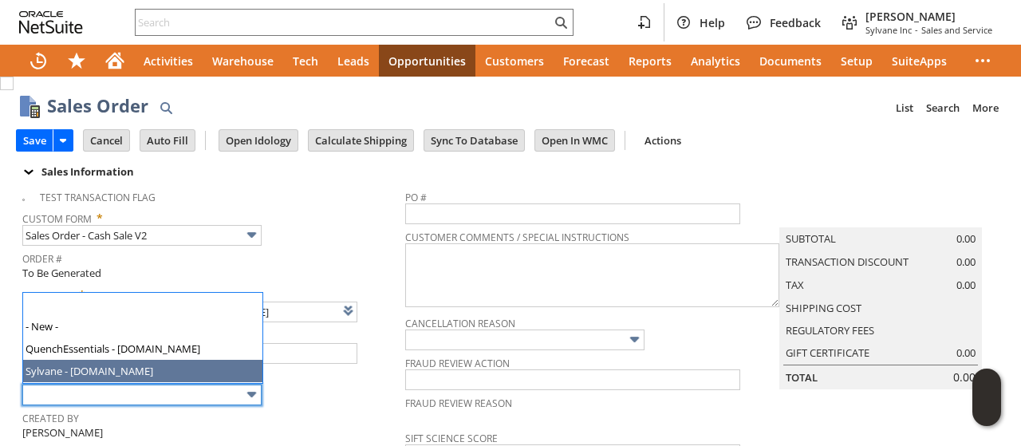
type input "Sylvane - [DOMAIN_NAME]"
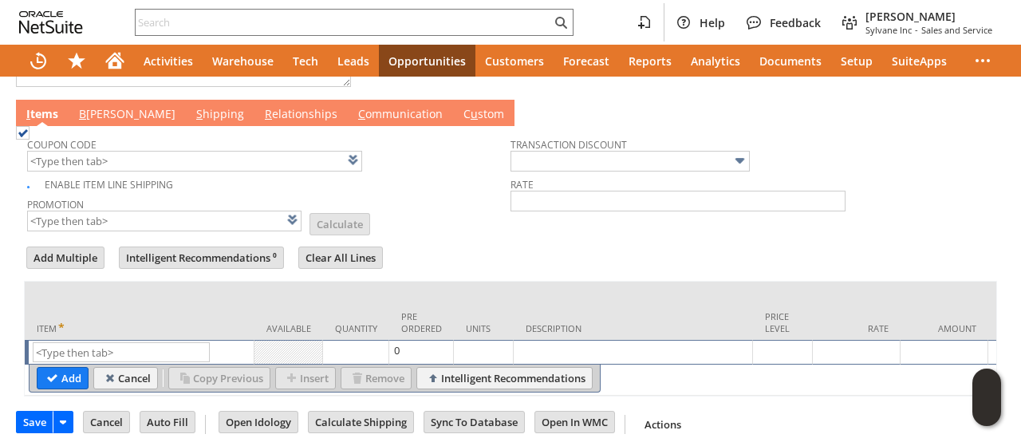
scroll to position [828, 0]
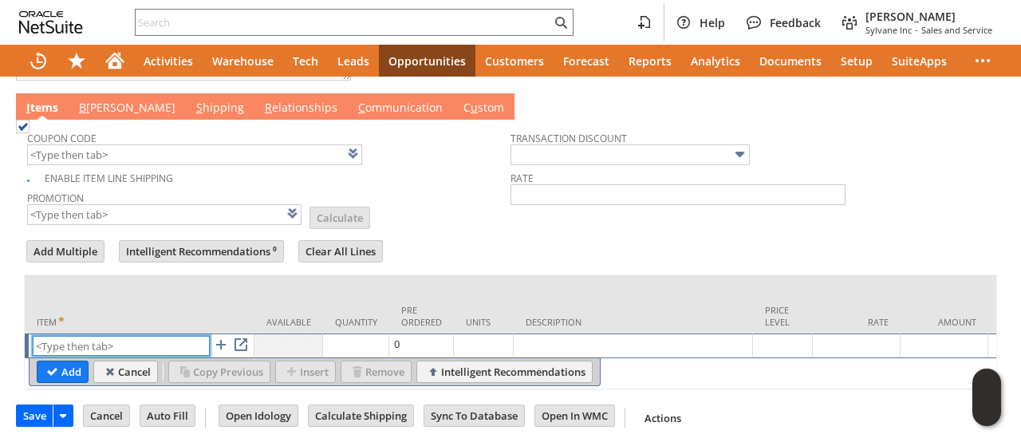
paste input "sa9009k"
type input "sa9009k"
click at [64, 361] on input "Add" at bounding box center [63, 371] width 50 height 21
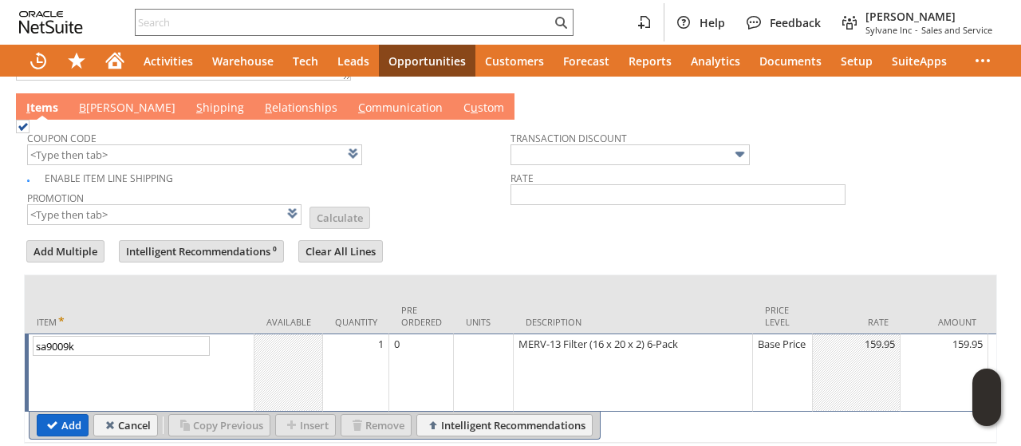
click at [57, 421] on input "Add" at bounding box center [63, 425] width 50 height 21
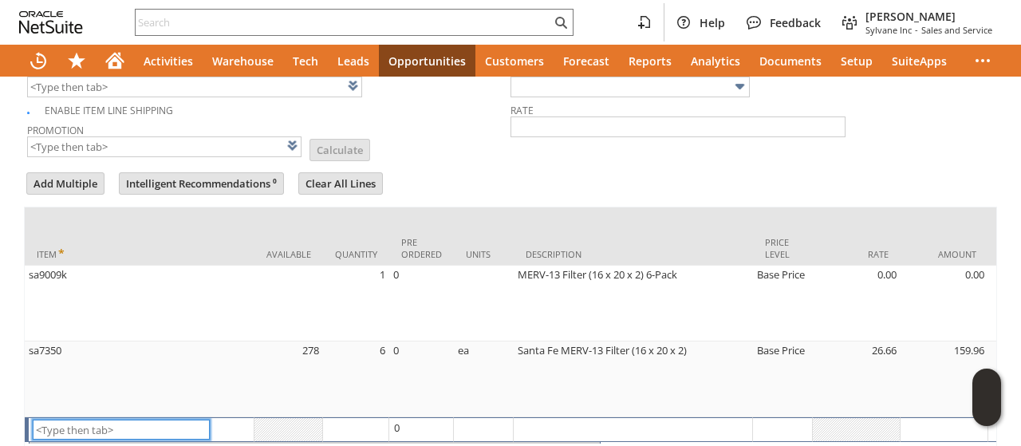
type input "Intelligent Recommendations¹⁰"
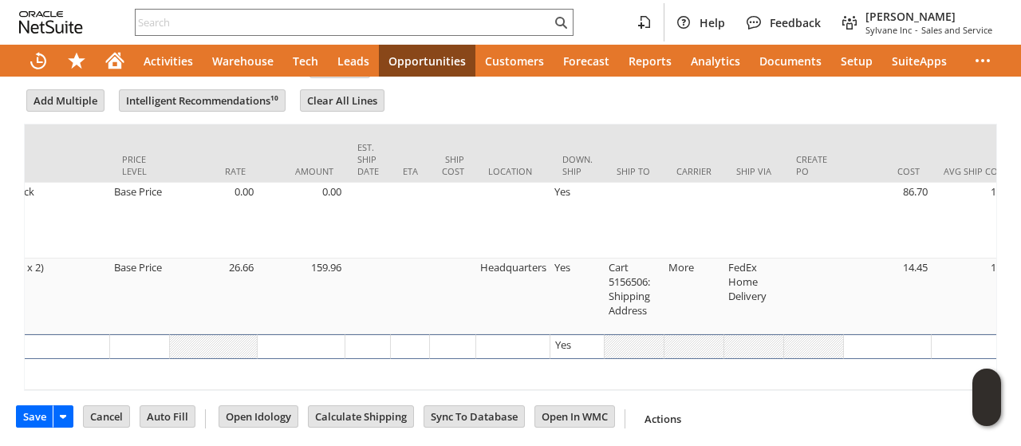
scroll to position [0, 652]
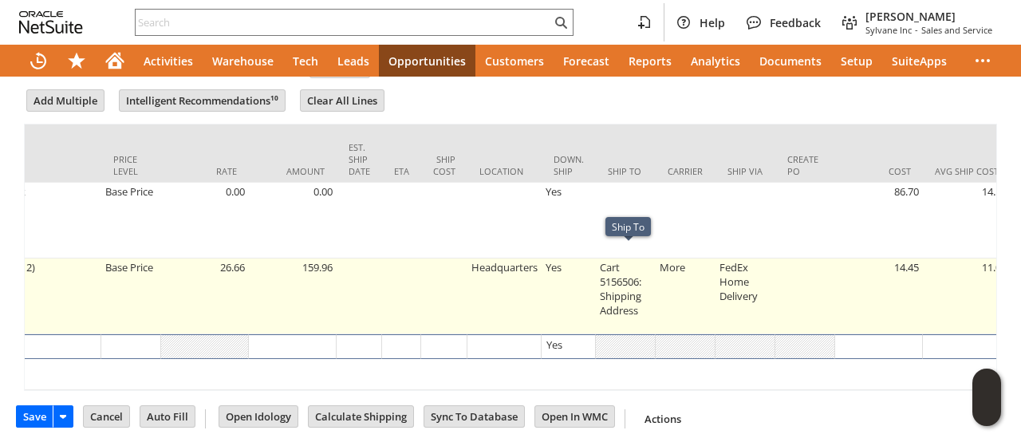
click at [646, 264] on td "Cart 5156506: Shipping Address" at bounding box center [626, 297] width 60 height 76
type input "Cart 5156506: Shipping Address"
type input "OK"
type input "Make Copy"
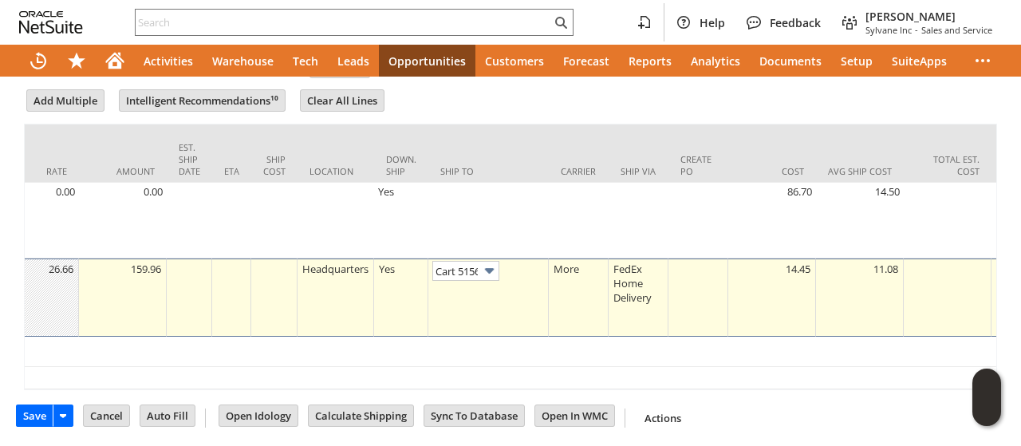
scroll to position [0, 106]
click at [535, 261] on link at bounding box center [533, 270] width 18 height 18
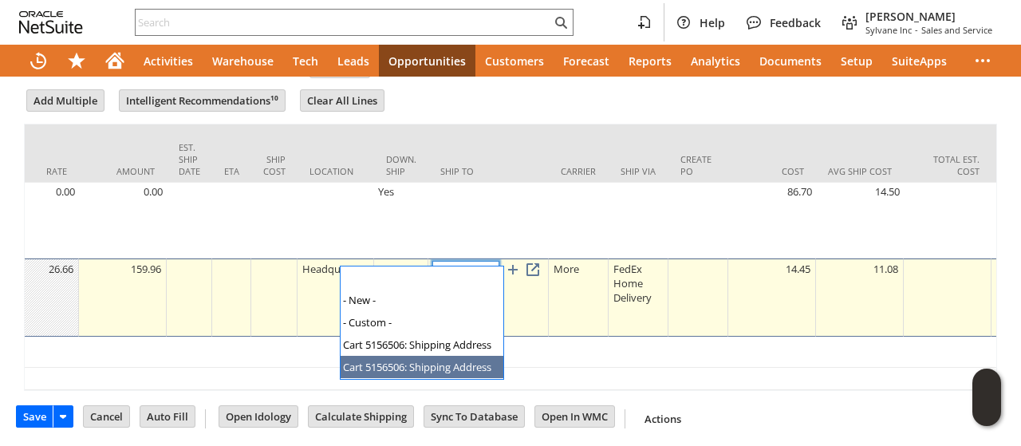
click at [492, 262] on img at bounding box center [489, 271] width 18 height 18
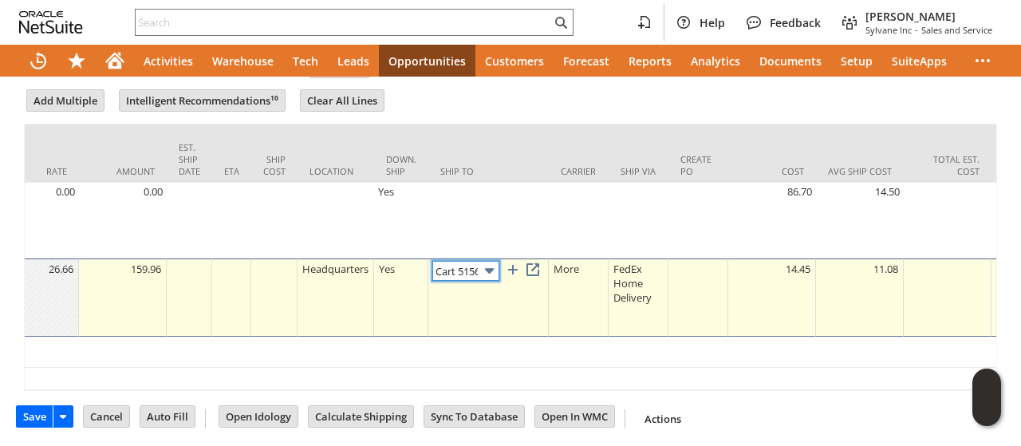
click at [492, 262] on img at bounding box center [489, 271] width 18 height 18
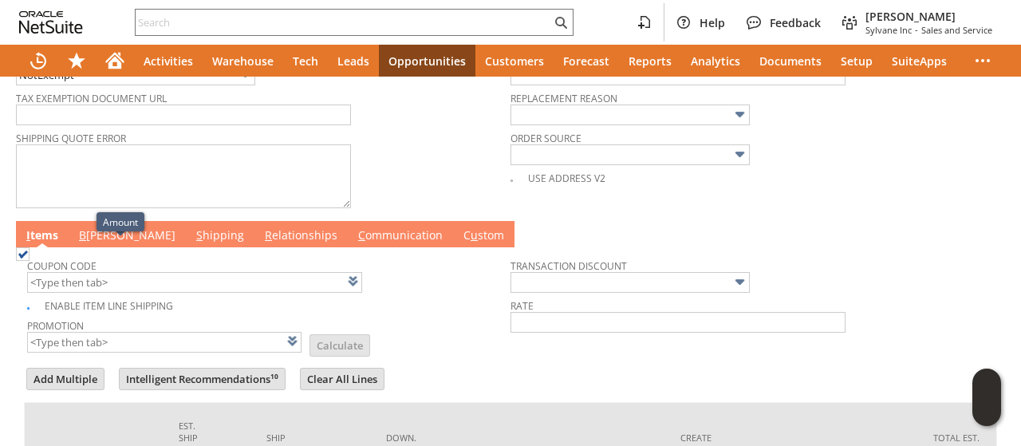
scroll to position [692, 0]
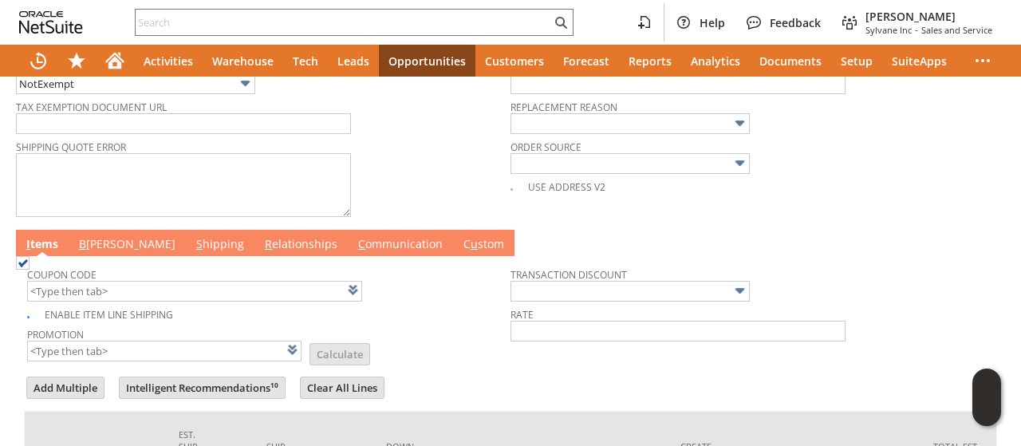
click at [94, 239] on link "B illing" at bounding box center [127, 245] width 105 height 18
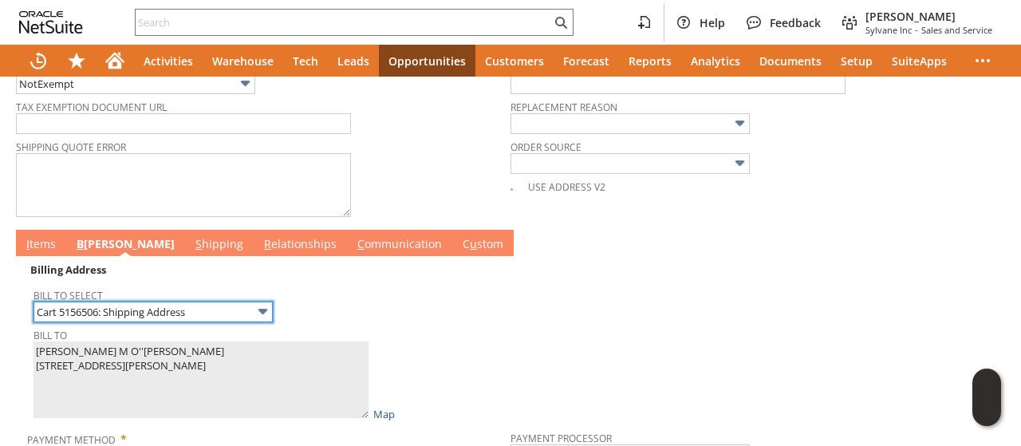
scroll to position [0, 0]
click at [112, 302] on input "Cart 5156506: Shipping Address" at bounding box center [153, 312] width 239 height 21
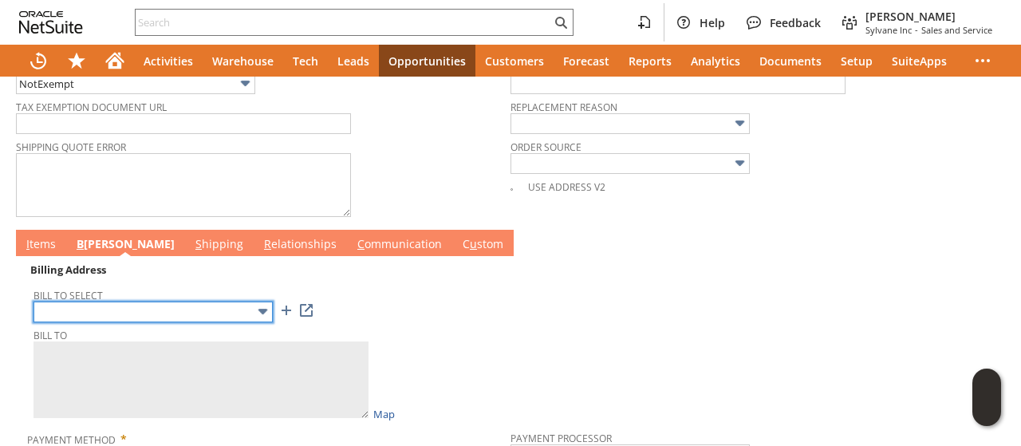
click at [139, 303] on input "text" at bounding box center [153, 312] width 239 height 21
type input "Cart 5156506: Shipping Address"
type textarea "John M O''Connell 1 LINDEN PL APT 200 2165369 HARTFORD CT 06106 United States"
type input "1 LINDEN PL"
type input "06106"
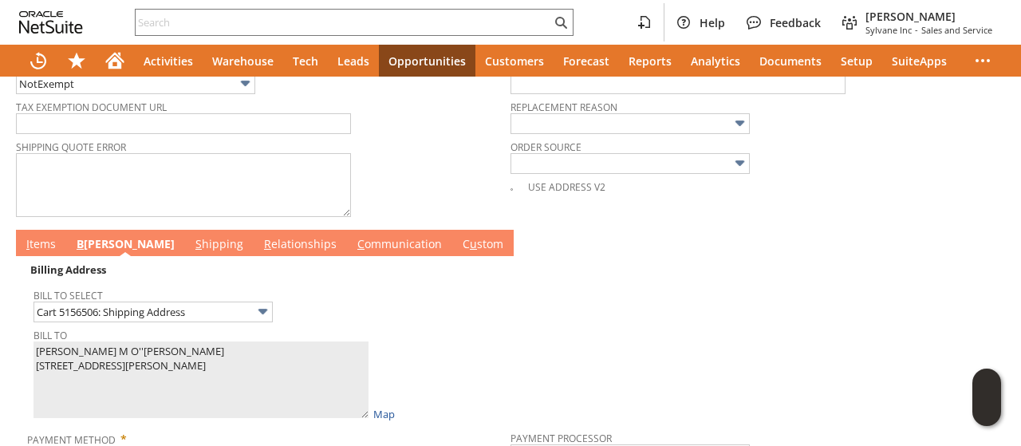
click at [31, 230] on td "I tems" at bounding box center [41, 243] width 50 height 26
click at [35, 236] on link "I tems" at bounding box center [41, 245] width 38 height 18
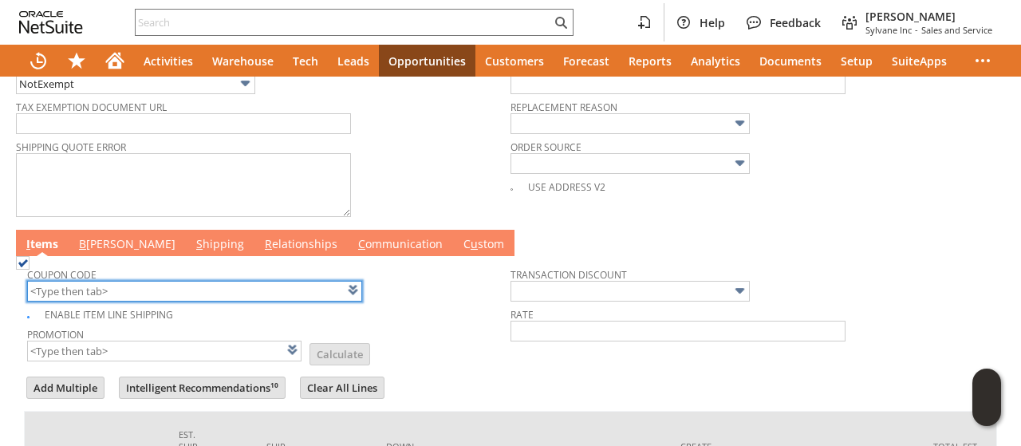
scroll to position [0, 652]
click at [107, 281] on input "text" at bounding box center [194, 291] width 335 height 21
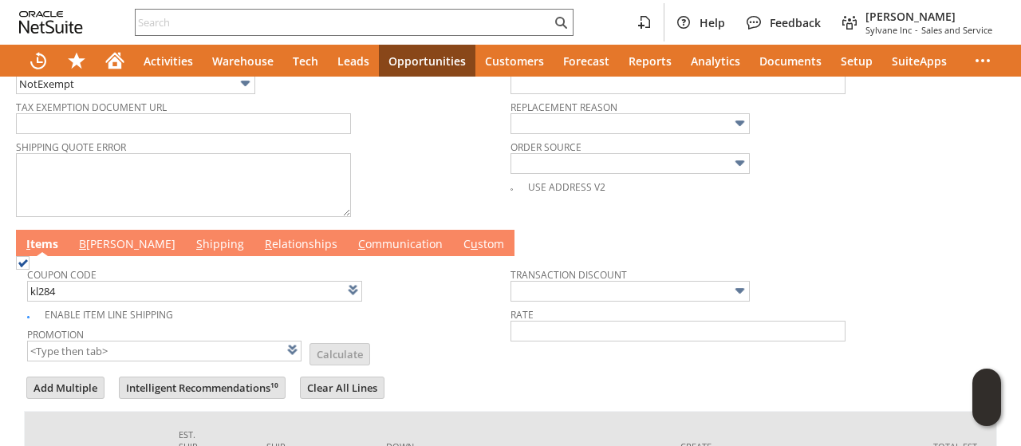
click at [406, 323] on td "Promotion List Calculate" at bounding box center [269, 343] width 484 height 40
type input "KL284"
type input "Promo Code"
type input "-6.0%"
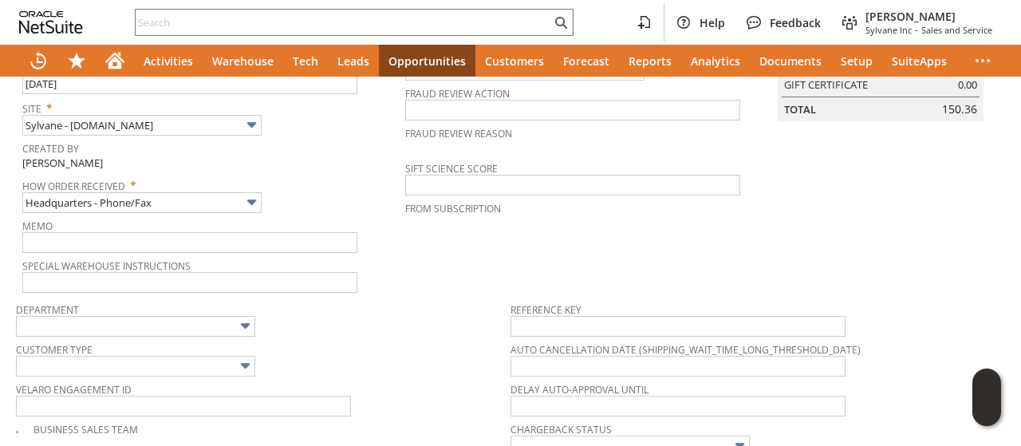
scroll to position [0, 0]
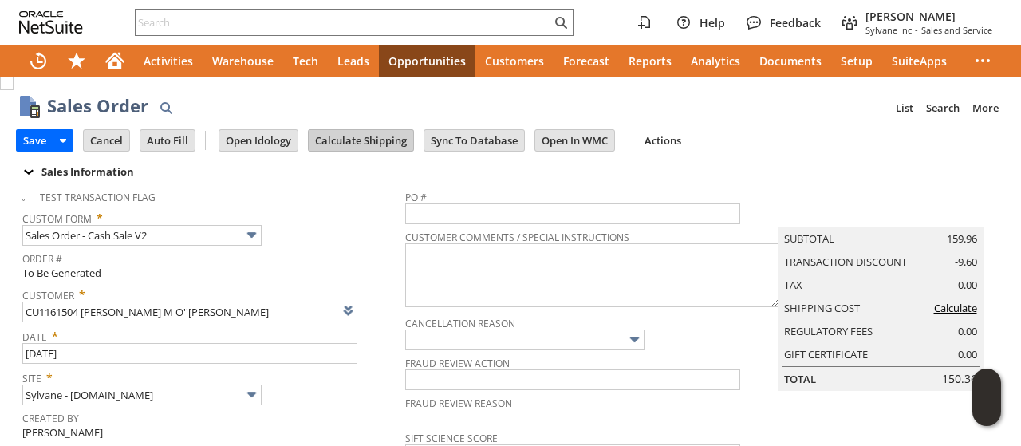
click at [357, 137] on input "Calculate Shipping" at bounding box center [361, 140] width 105 height 21
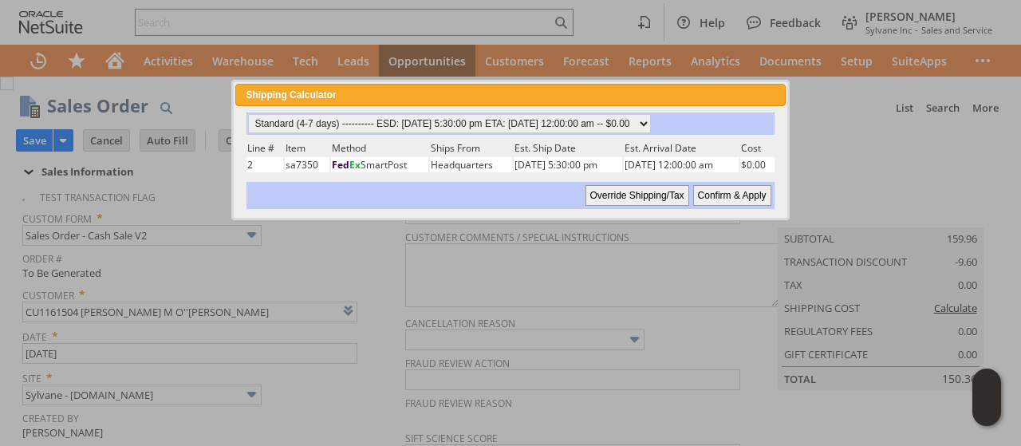
click at [724, 191] on input "Confirm & Apply" at bounding box center [732, 195] width 78 height 21
type input "Add"
type input "Copy Previous"
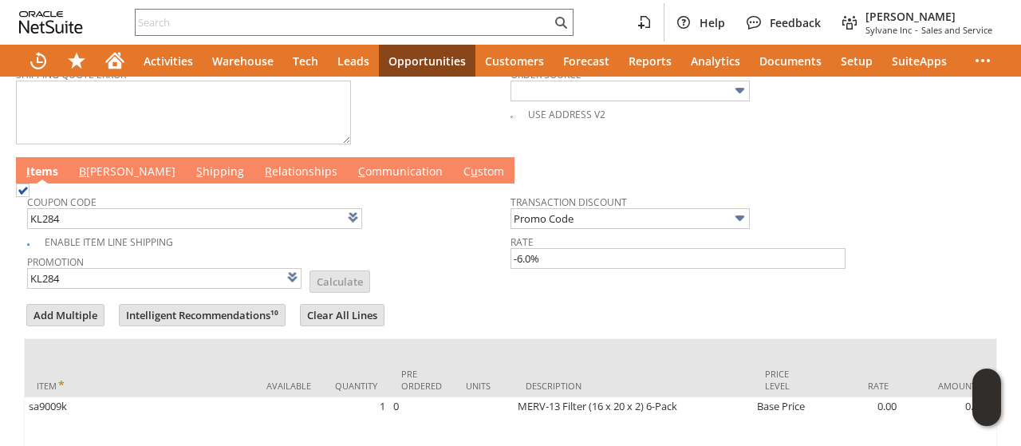
scroll to position [750, 0]
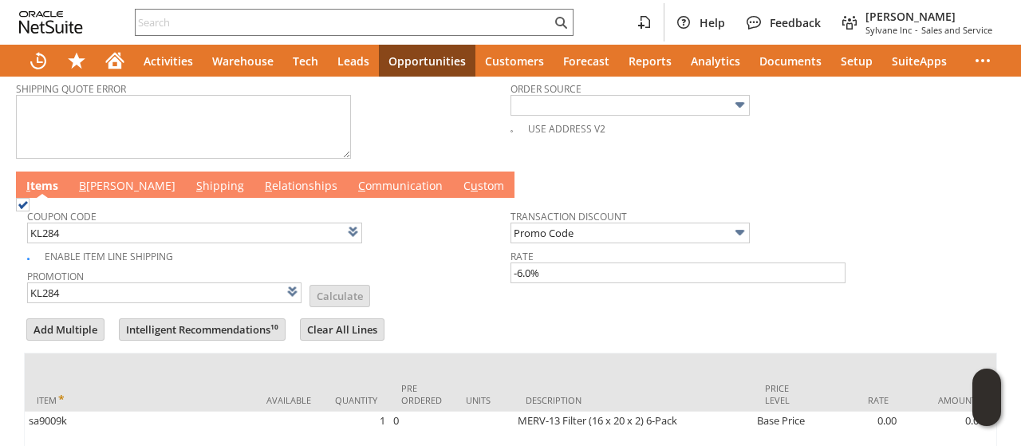
click at [110, 180] on link "B illing" at bounding box center [127, 187] width 105 height 18
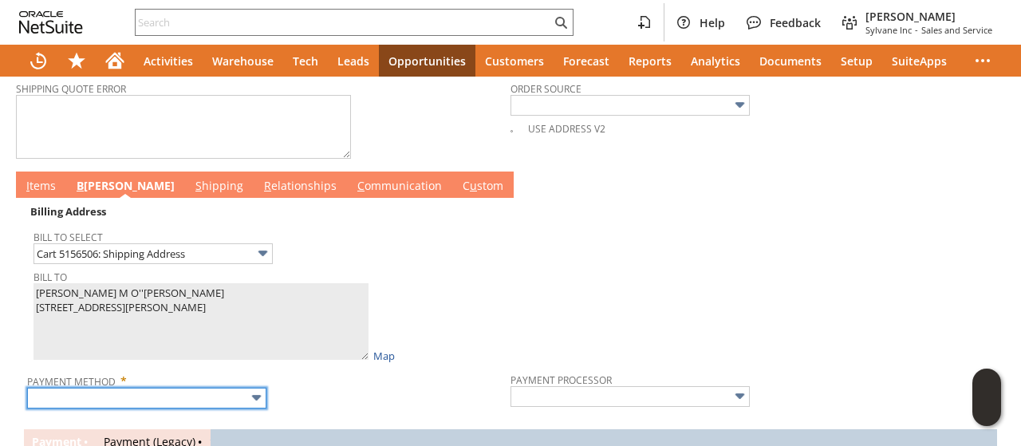
click at [190, 388] on input "text" at bounding box center [146, 398] width 239 height 21
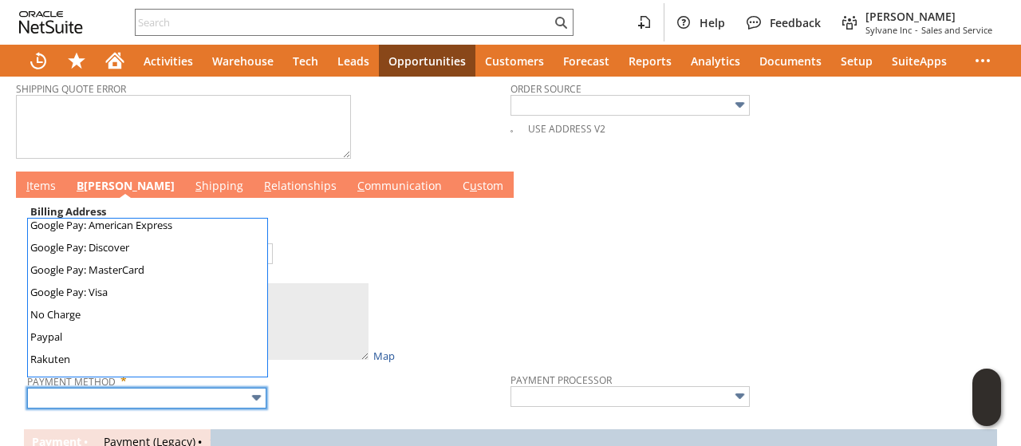
scroll to position [445, 0]
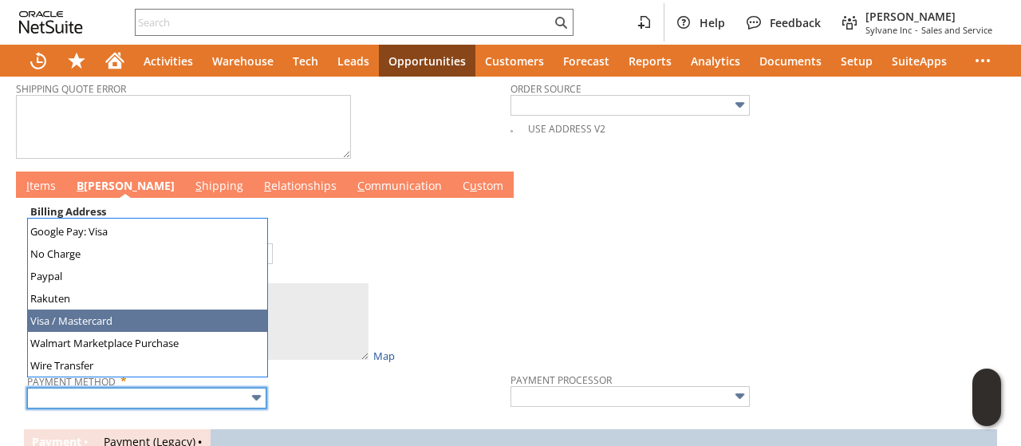
type input "Visa / Mastercard"
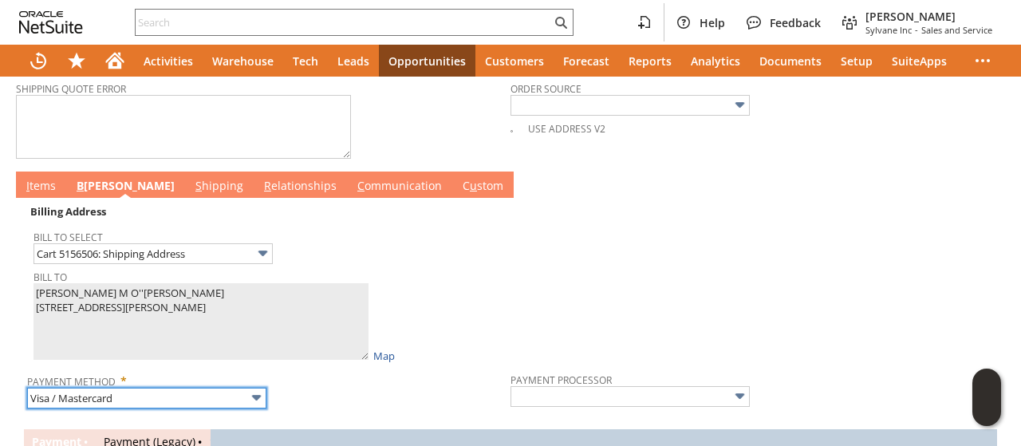
type input "Braintree"
checkbox input "true"
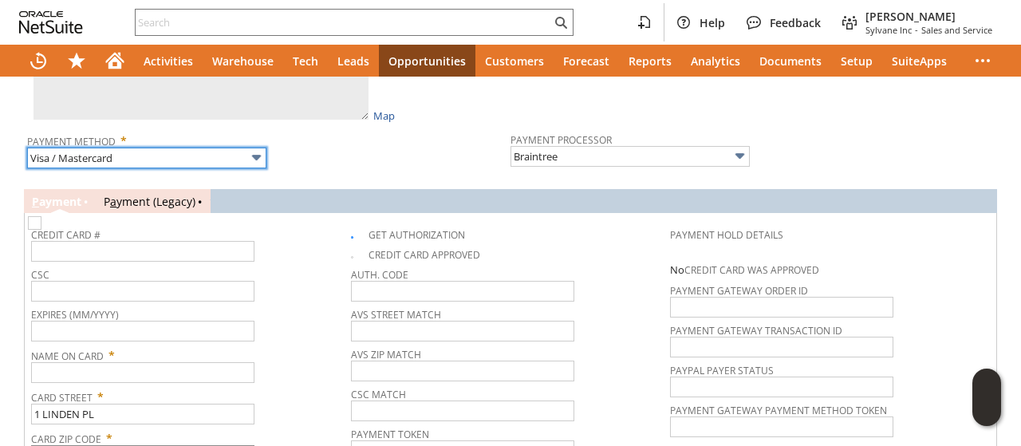
scroll to position [985, 0]
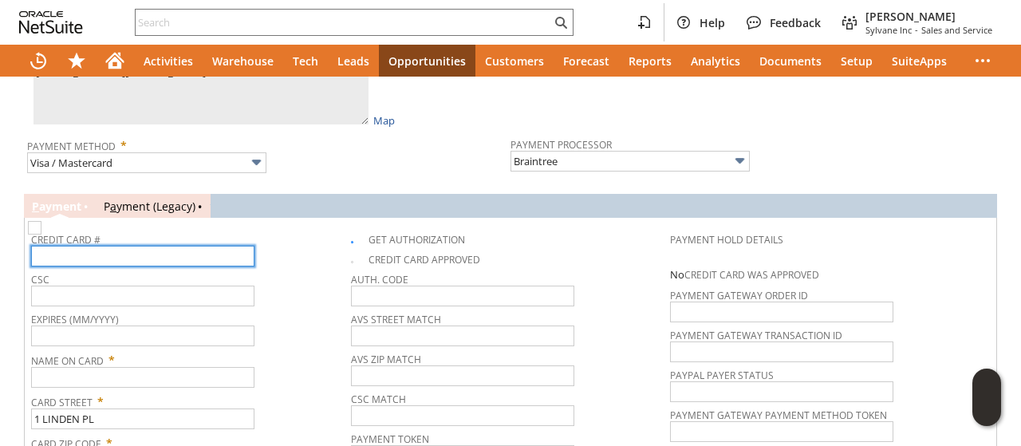
click at [164, 246] on input "text" at bounding box center [142, 256] width 223 height 21
type input "4147202407104510"
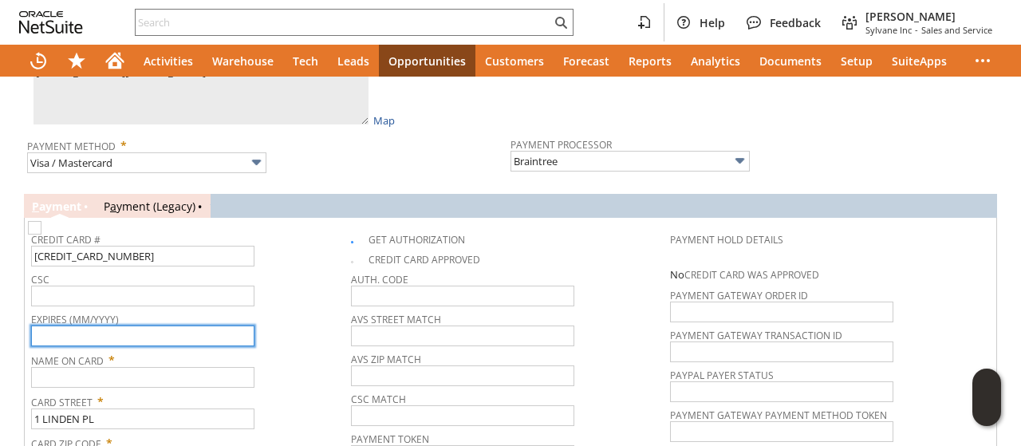
click at [140, 326] on input "text" at bounding box center [142, 336] width 223 height 21
type input "12/2028"
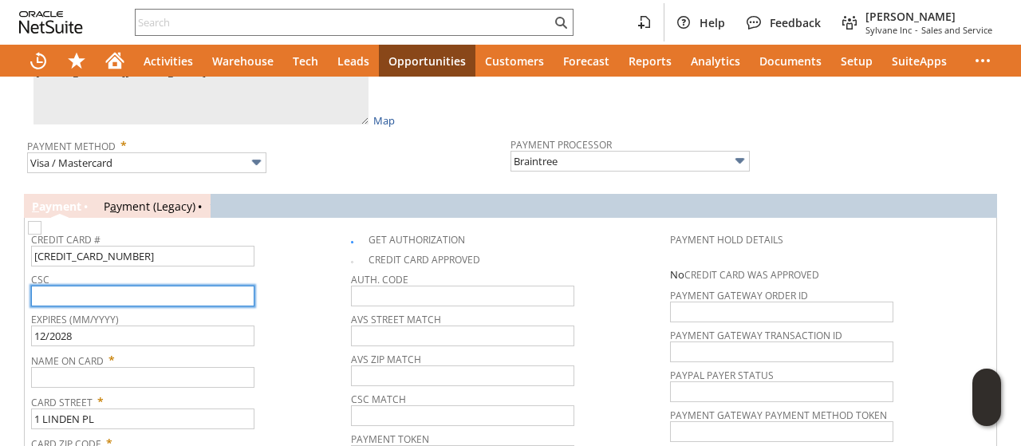
click at [135, 286] on input "text" at bounding box center [142, 296] width 223 height 21
click at [133, 286] on input "806john oconnell" at bounding box center [142, 296] width 223 height 21
type input "806"
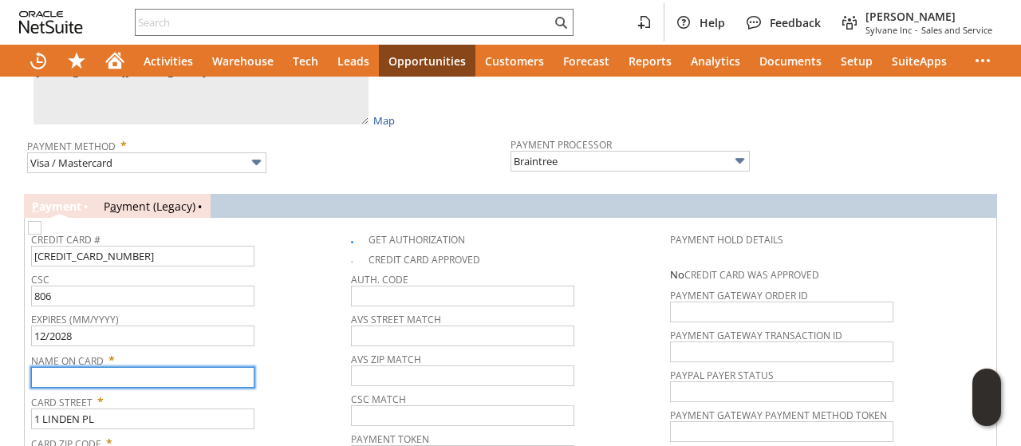
click at [127, 367] on input "text" at bounding box center [142, 377] width 223 height 21
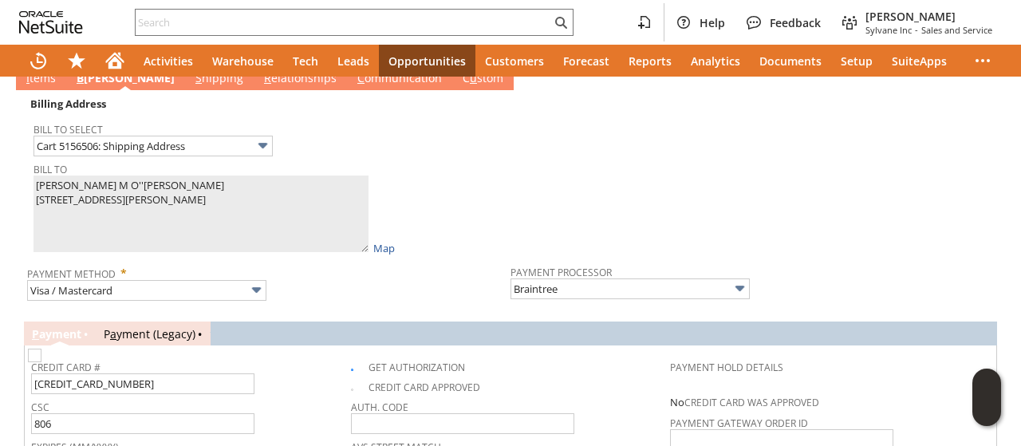
scroll to position [820, 0]
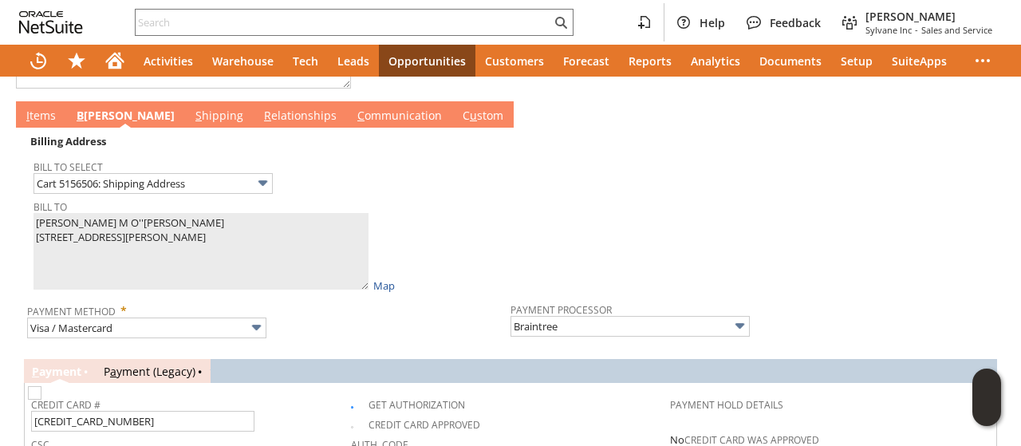
type input "[PERSON_NAME]"
click at [49, 108] on link "I tems" at bounding box center [41, 117] width 38 height 18
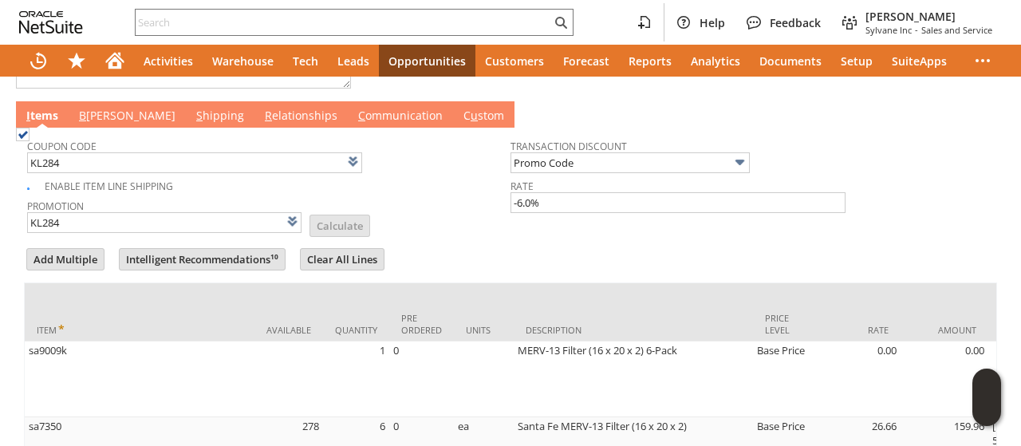
click at [354, 108] on link "C ommunication" at bounding box center [400, 117] width 93 height 18
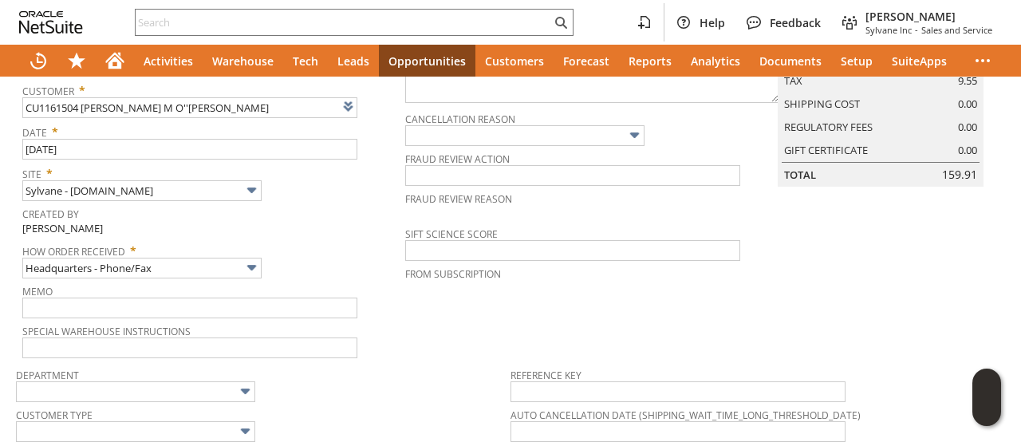
scroll to position [0, 0]
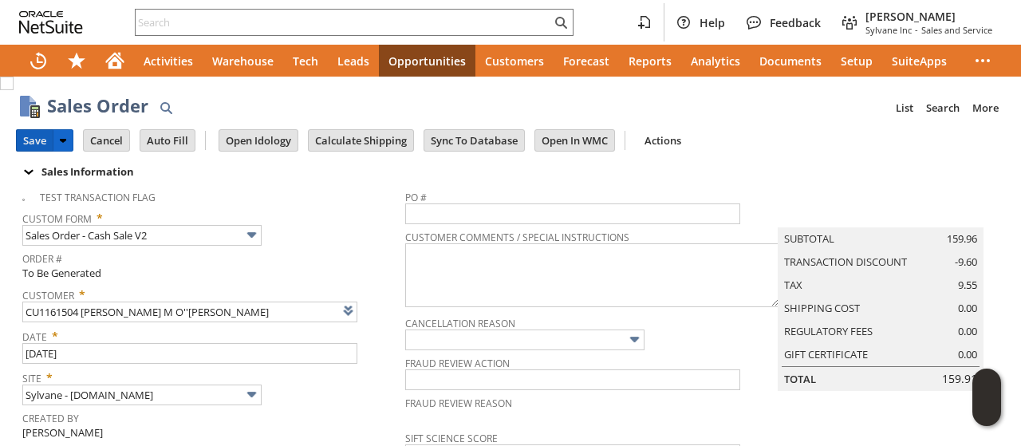
click at [38, 137] on input "Save" at bounding box center [35, 140] width 36 height 21
